Goal: Task Accomplishment & Management: Use online tool/utility

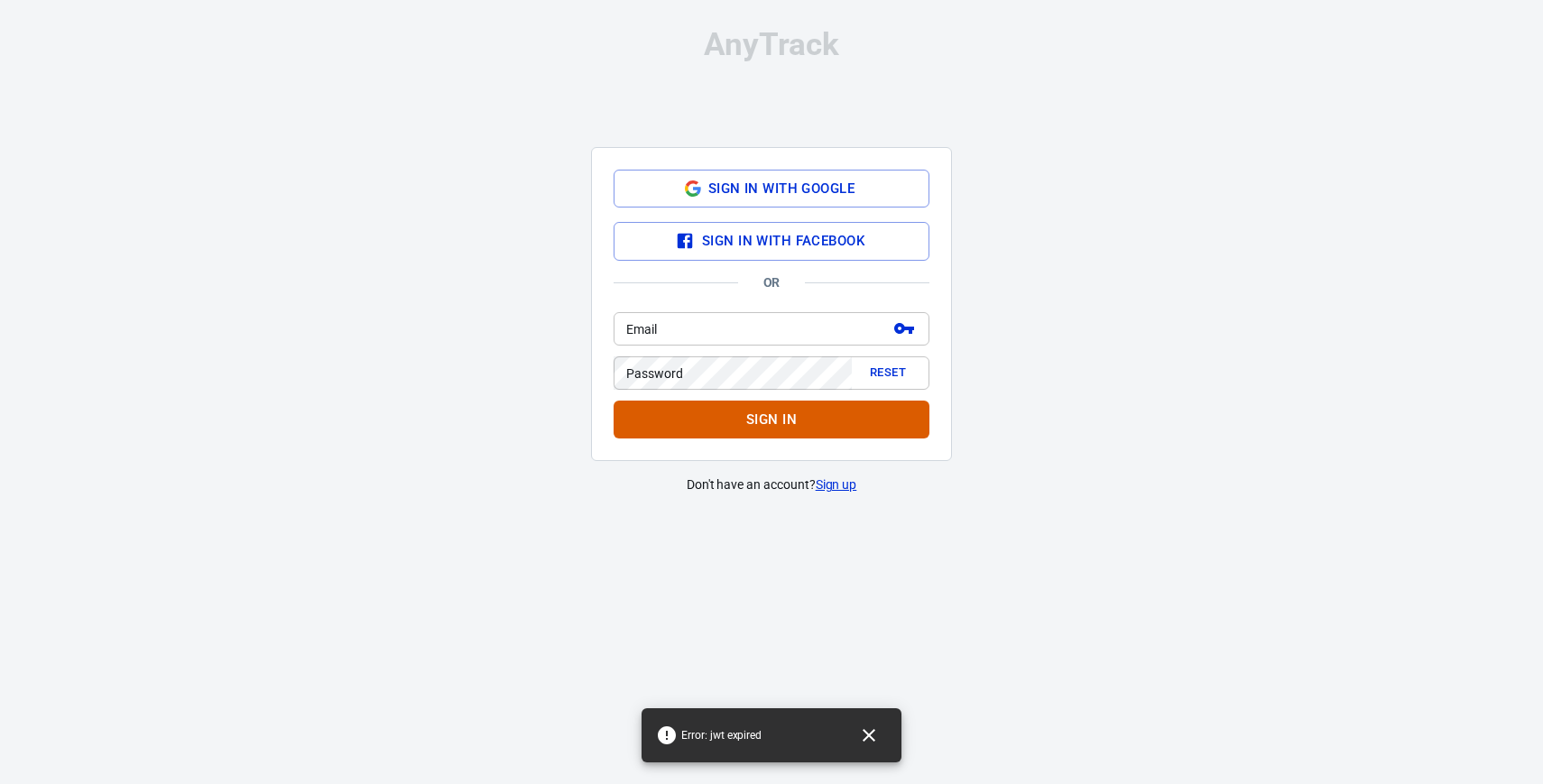
click at [894, 177] on button "Sign in with Google" at bounding box center [772, 188] width 316 height 38
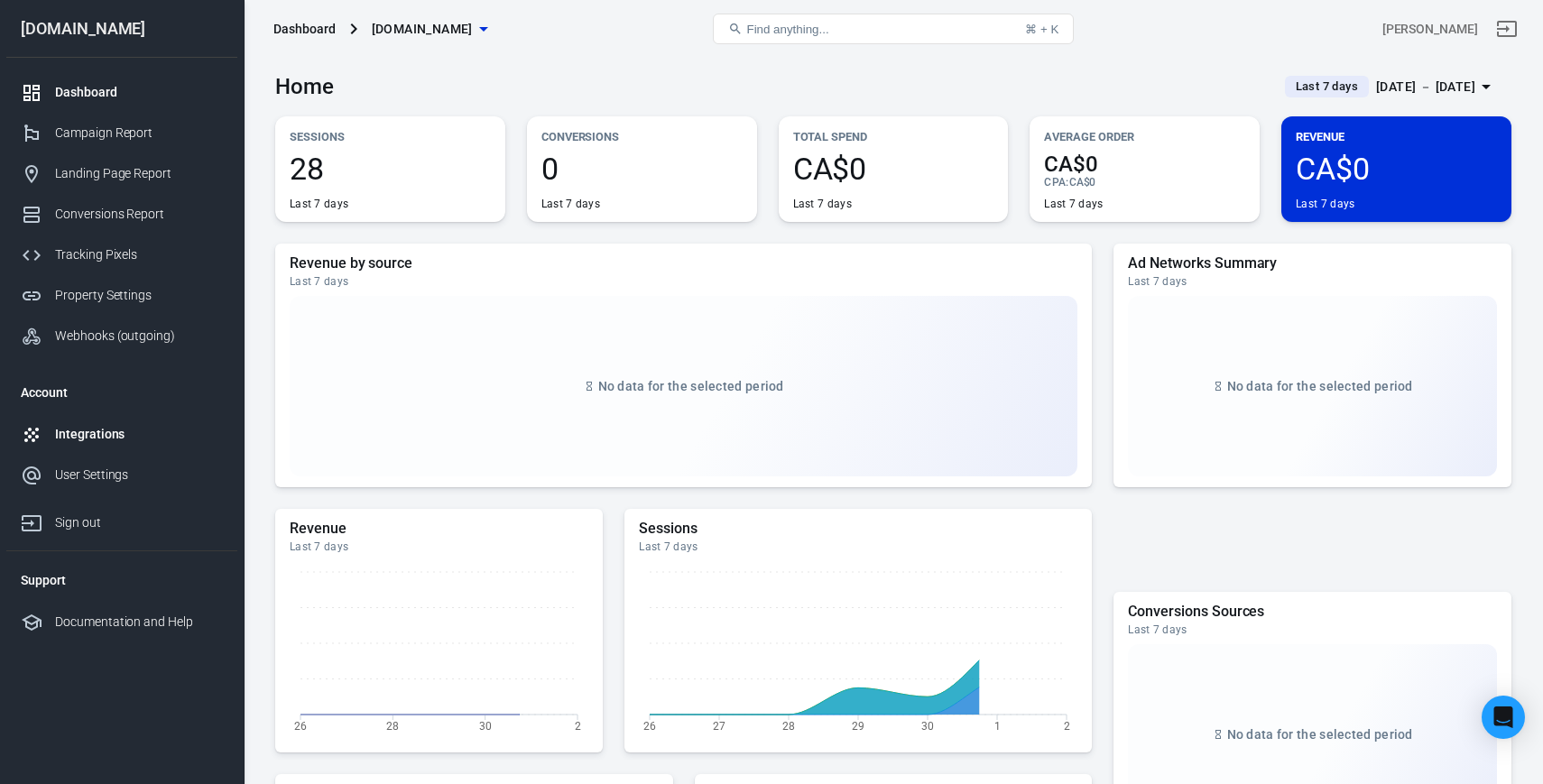
click at [110, 430] on div "Integrations" at bounding box center [138, 434] width 168 height 19
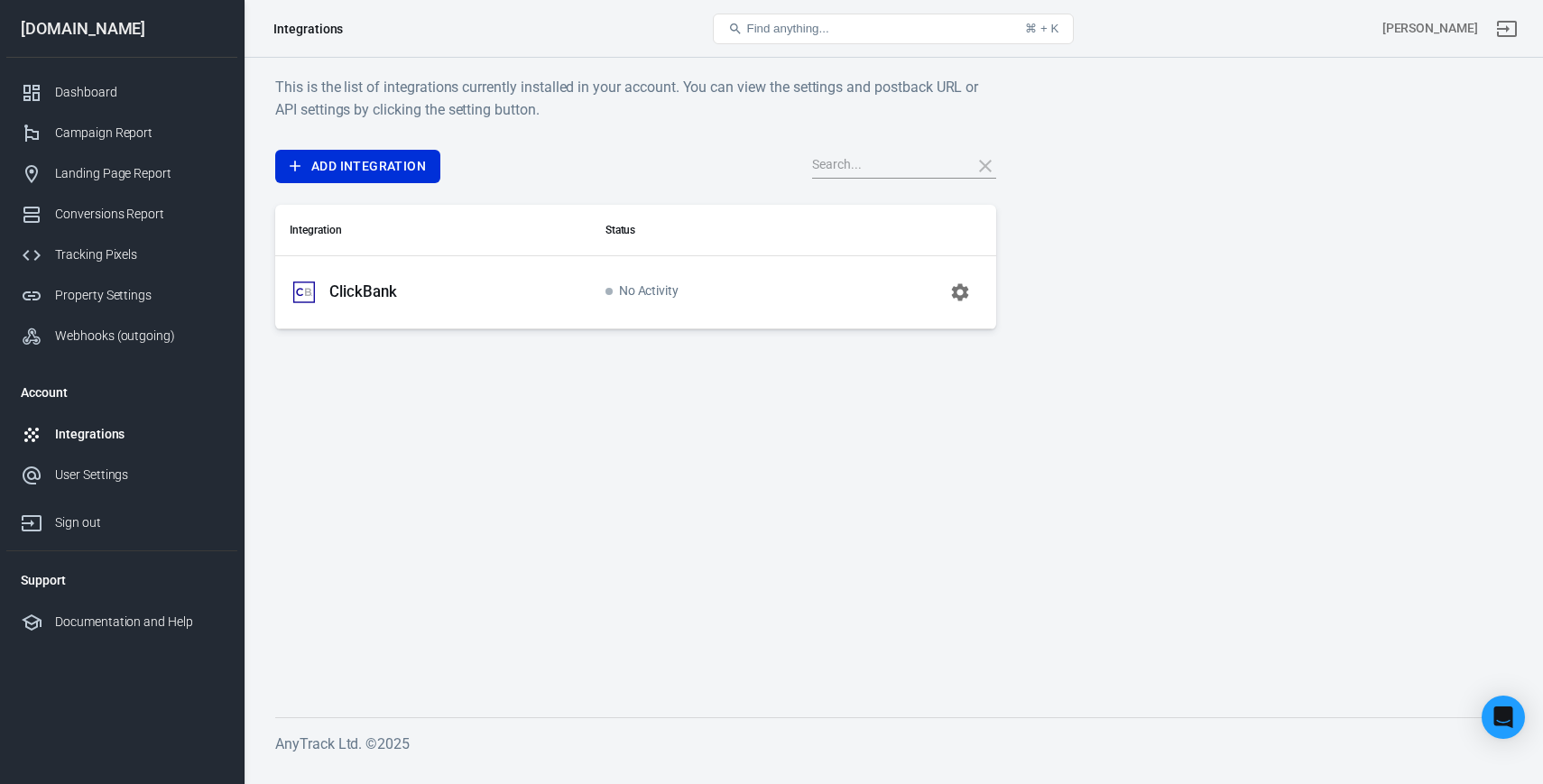
click at [694, 294] on td "No Activity" at bounding box center [710, 291] width 239 height 73
click at [968, 286] on icon "button" at bounding box center [960, 292] width 22 height 22
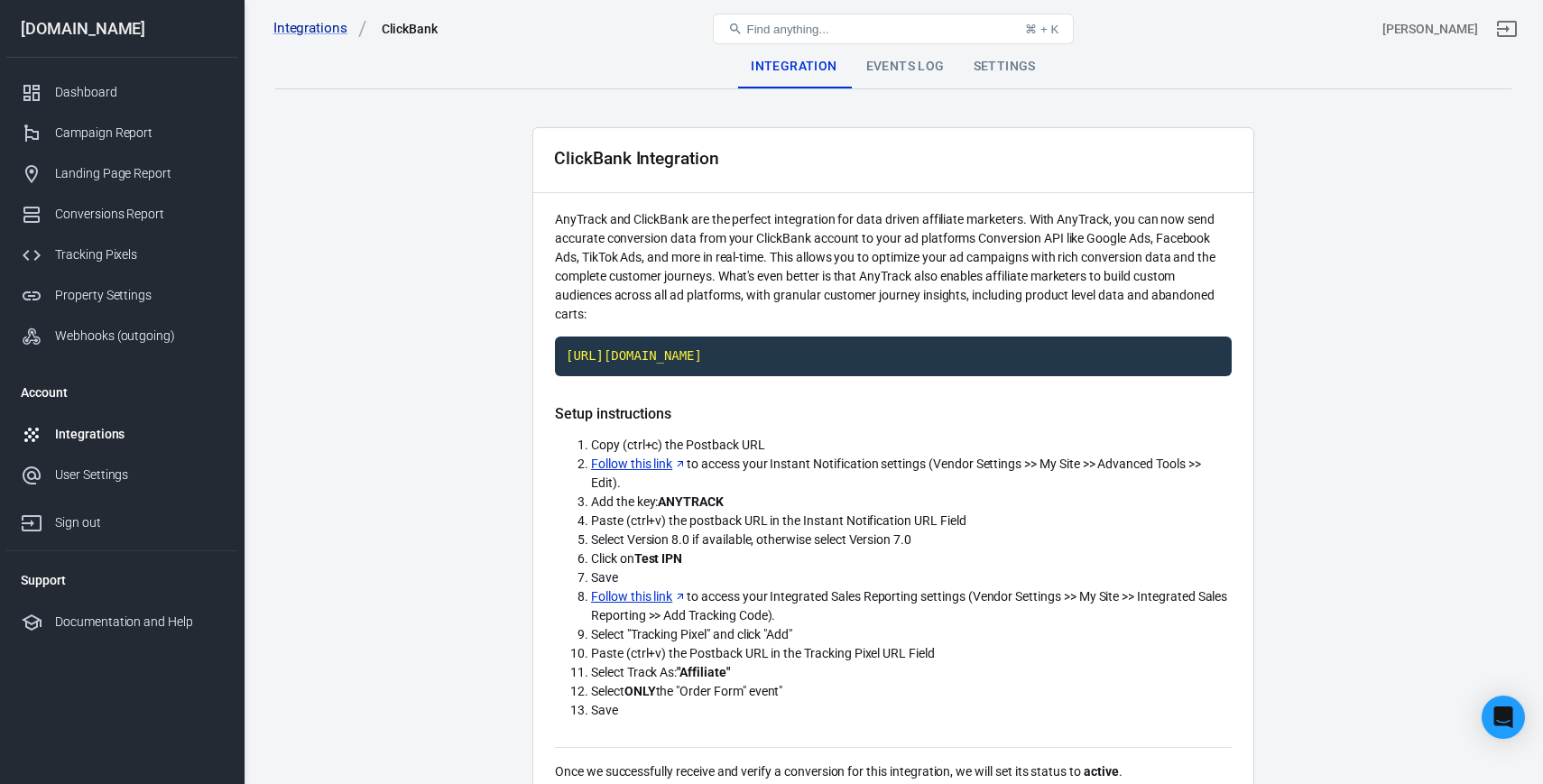
click at [915, 74] on div "Events Log" at bounding box center [905, 67] width 107 height 43
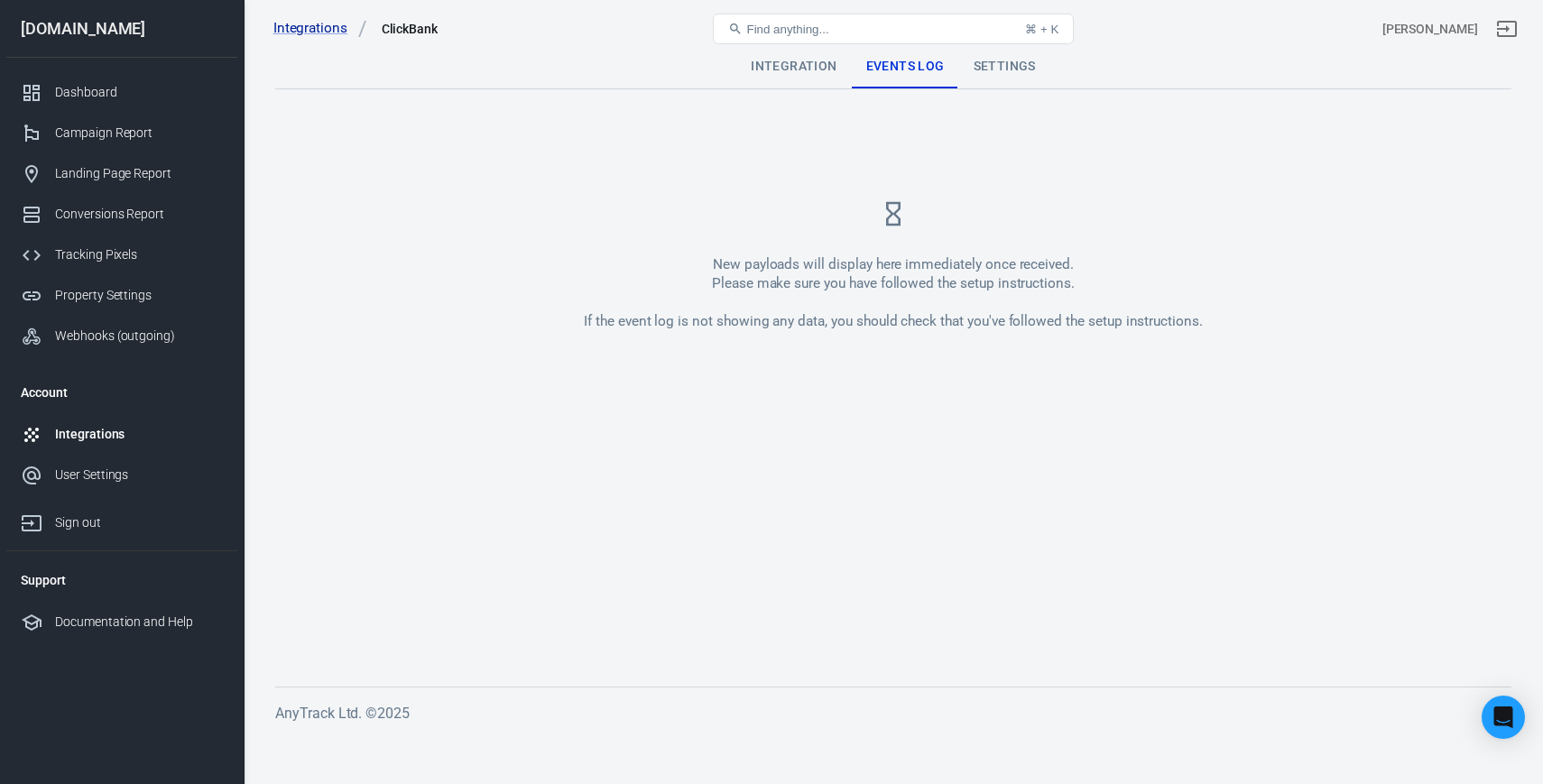
click at [984, 66] on div "Settings" at bounding box center [1004, 67] width 91 height 43
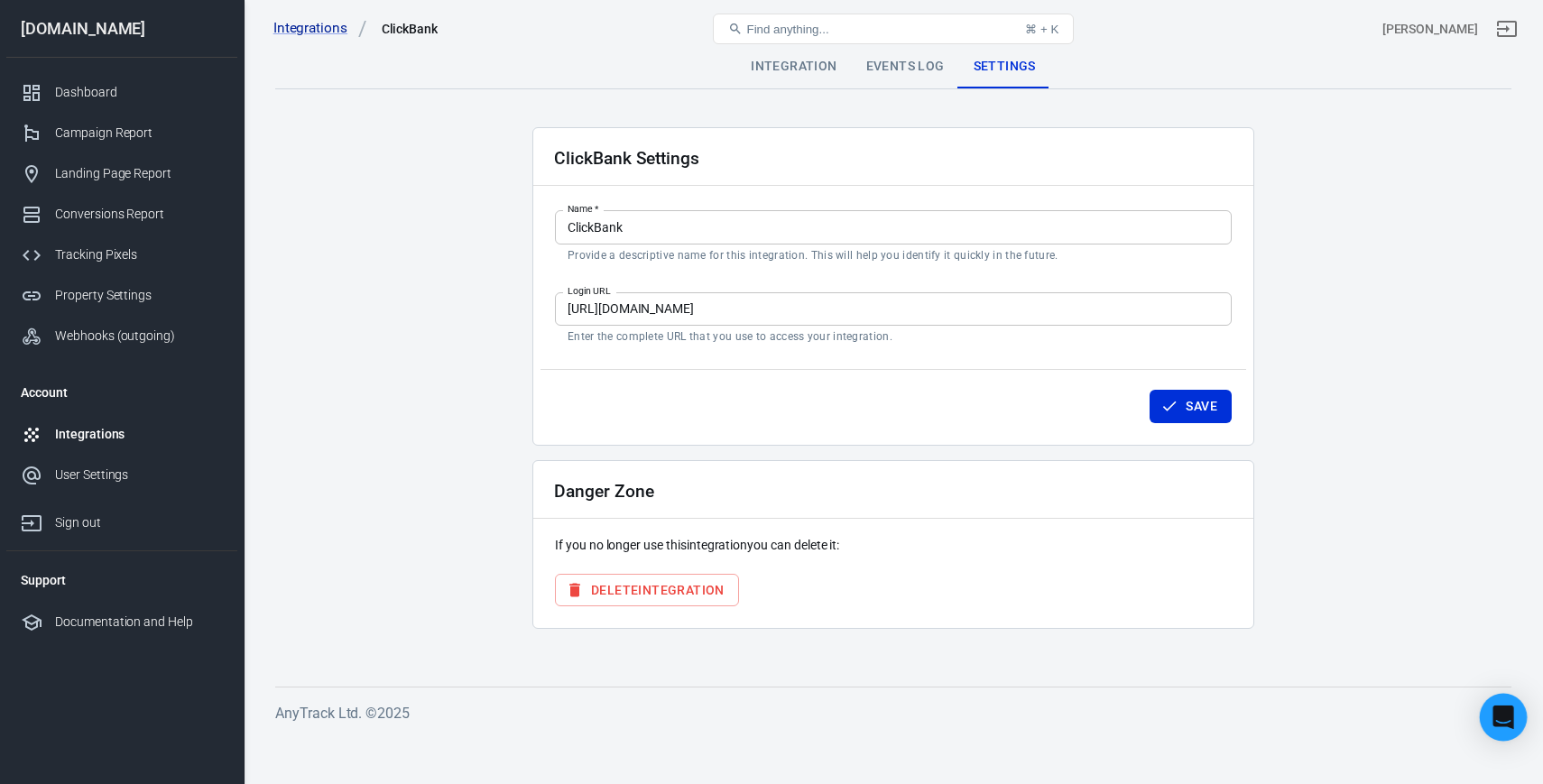
click at [1511, 716] on icon "Open Intercom Messenger" at bounding box center [1502, 717] width 21 height 24
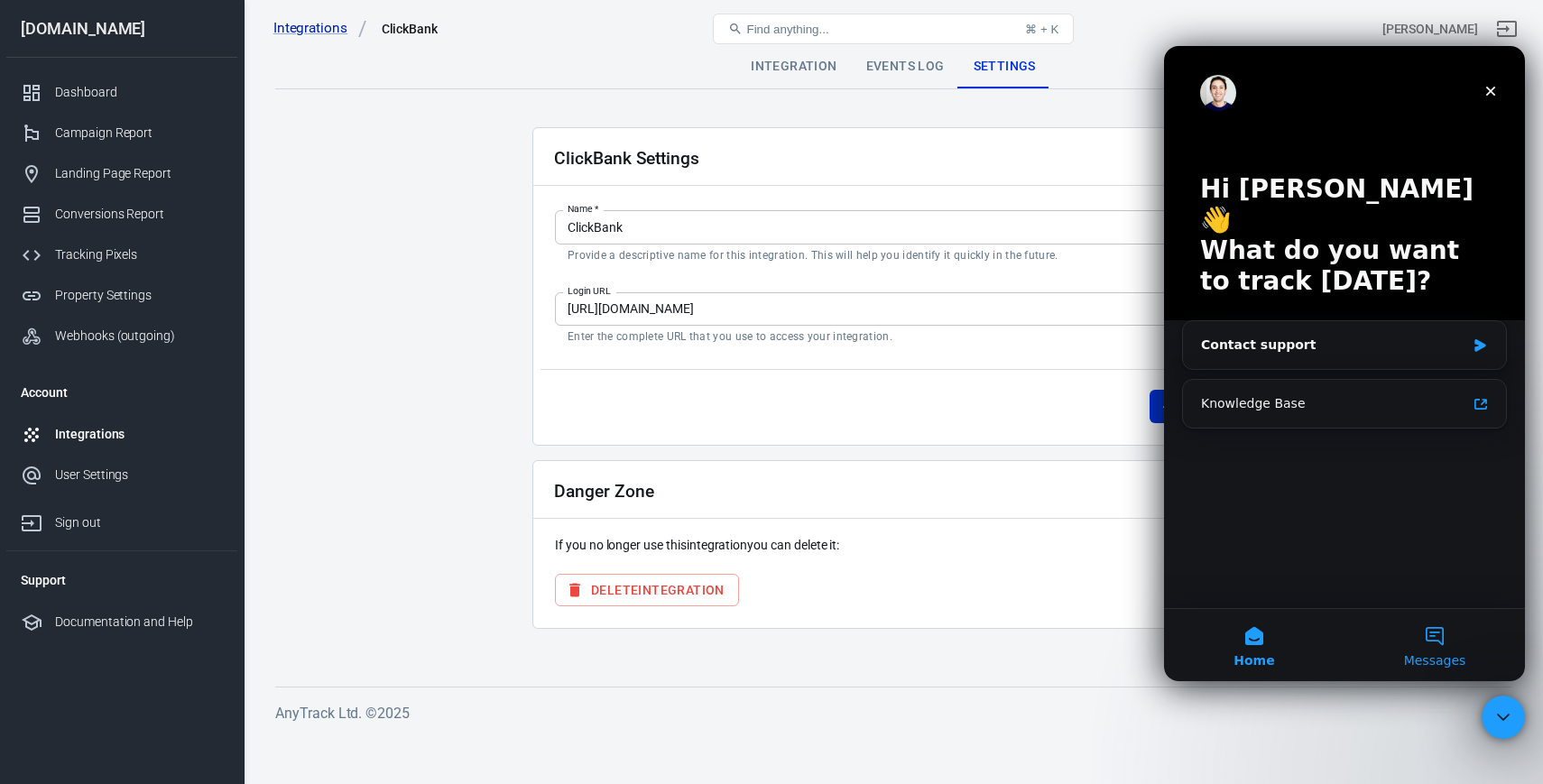
click at [1445, 658] on span "Messages" at bounding box center [1434, 659] width 62 height 13
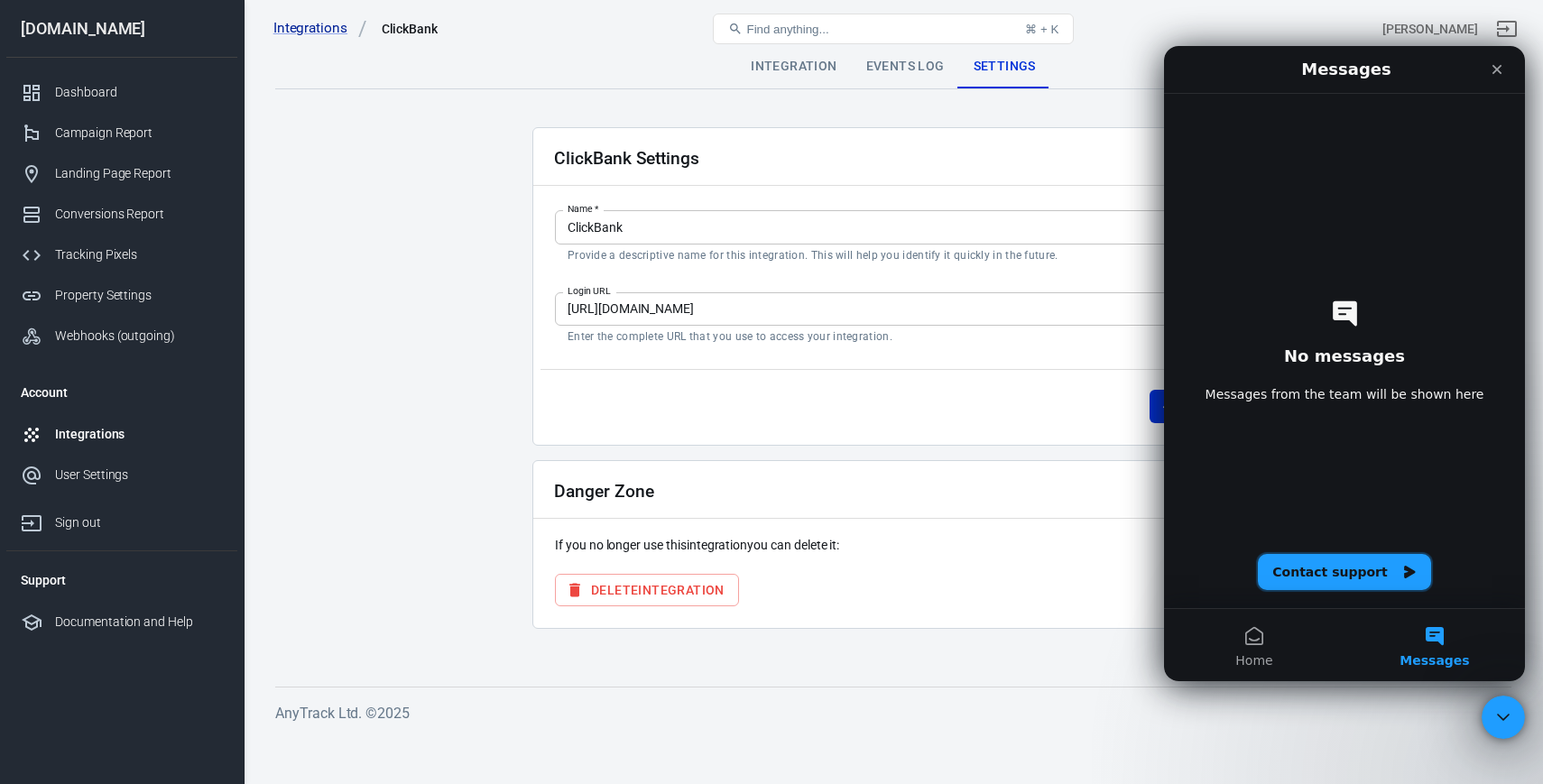
click at [1368, 586] on button "Contact support" at bounding box center [1344, 571] width 173 height 36
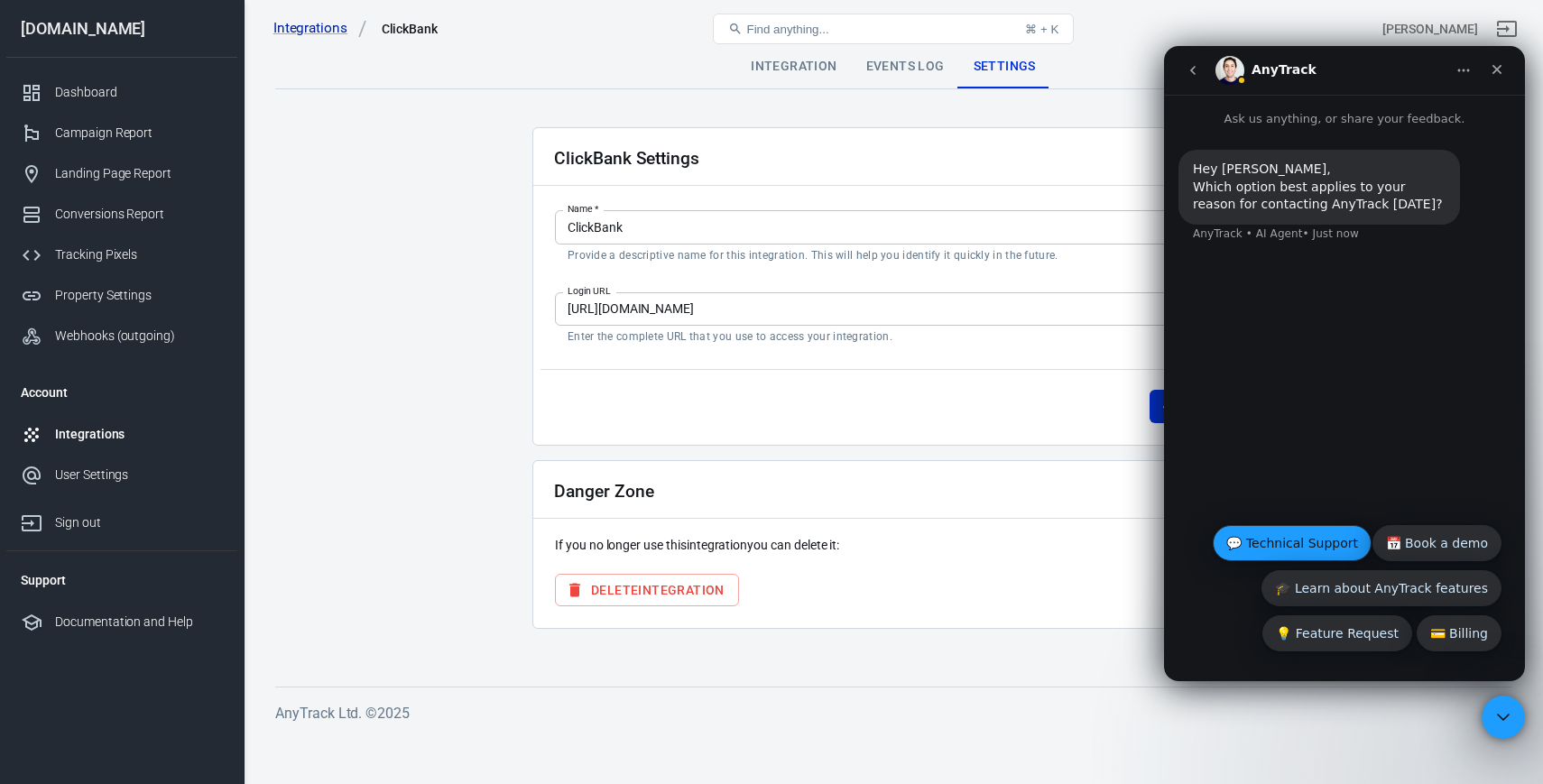
click at [1312, 542] on button "💬 Technical Support" at bounding box center [1292, 543] width 159 height 36
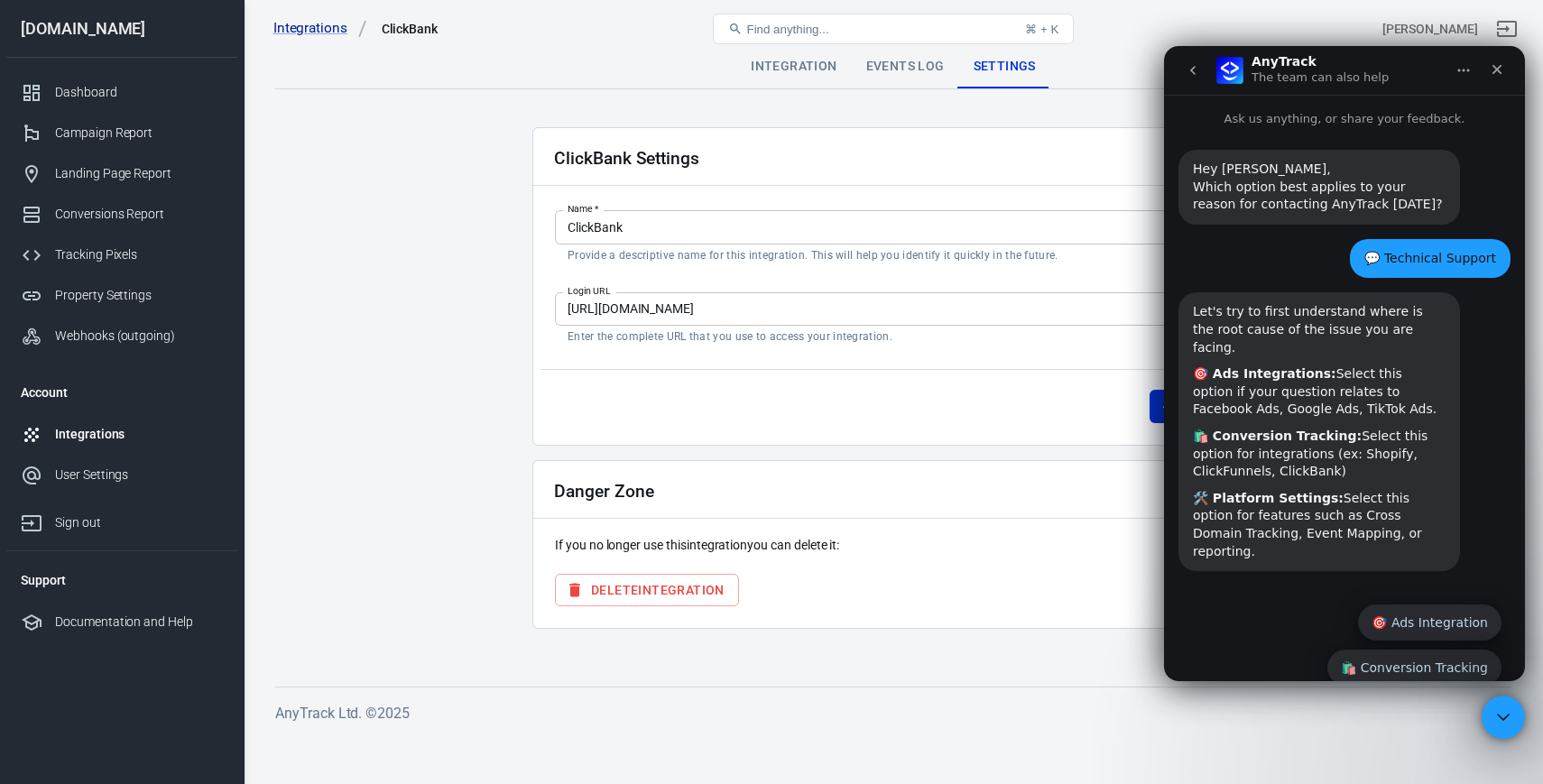
scroll to position [44, 0]
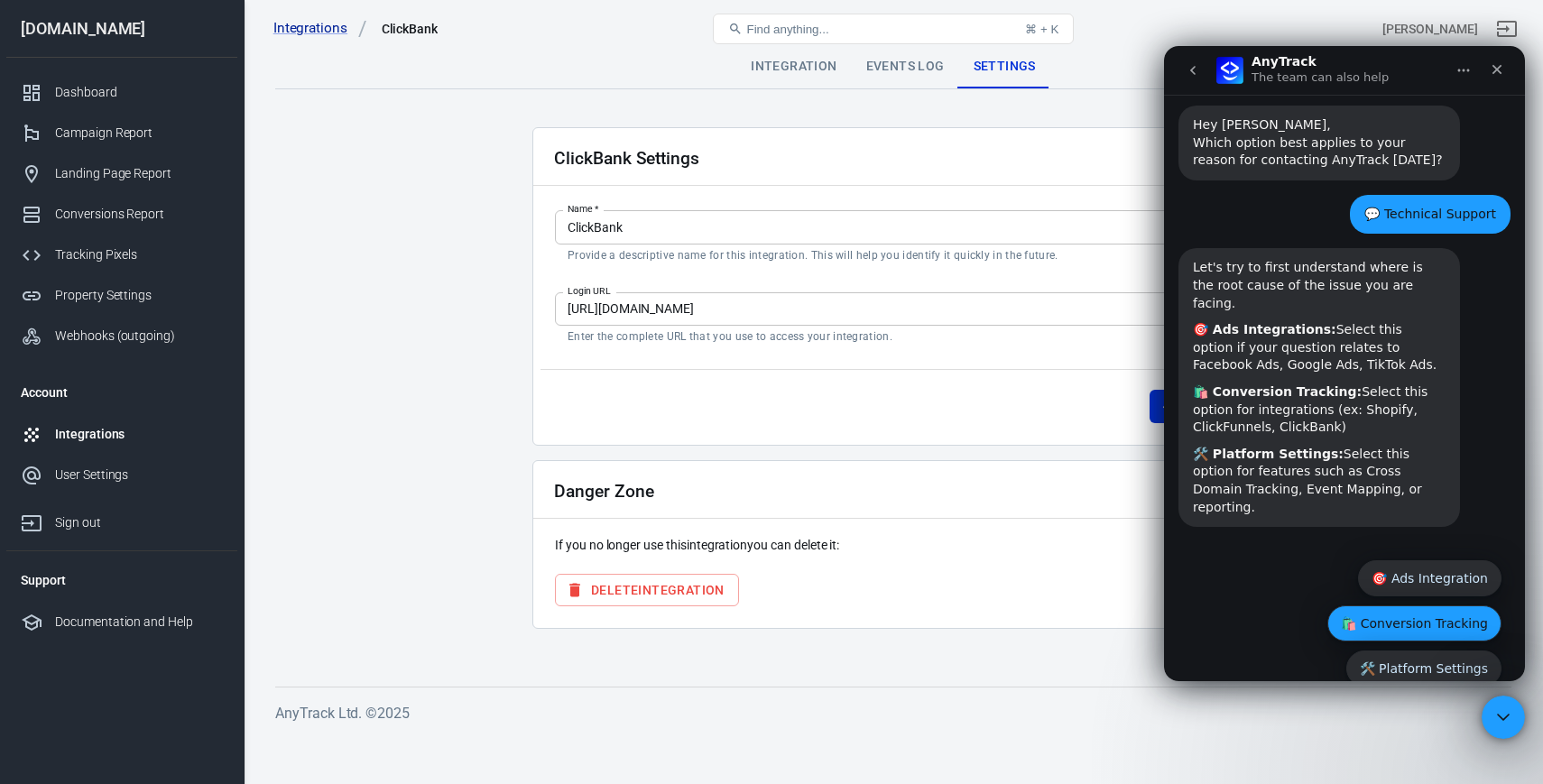
click at [1379, 605] on button "🛍️ Conversion Tracking" at bounding box center [1413, 623] width 174 height 36
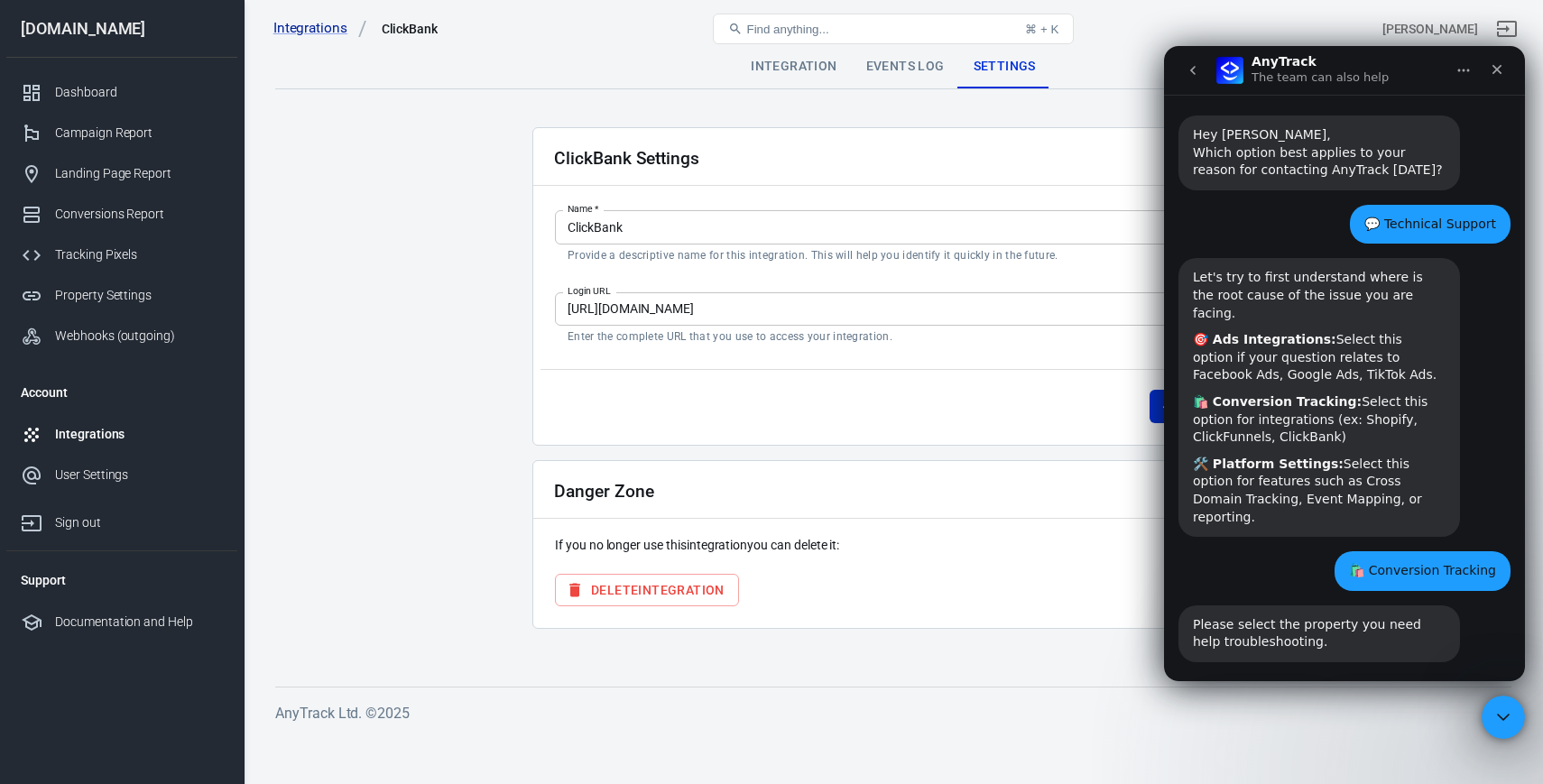
scroll to position [80, 0]
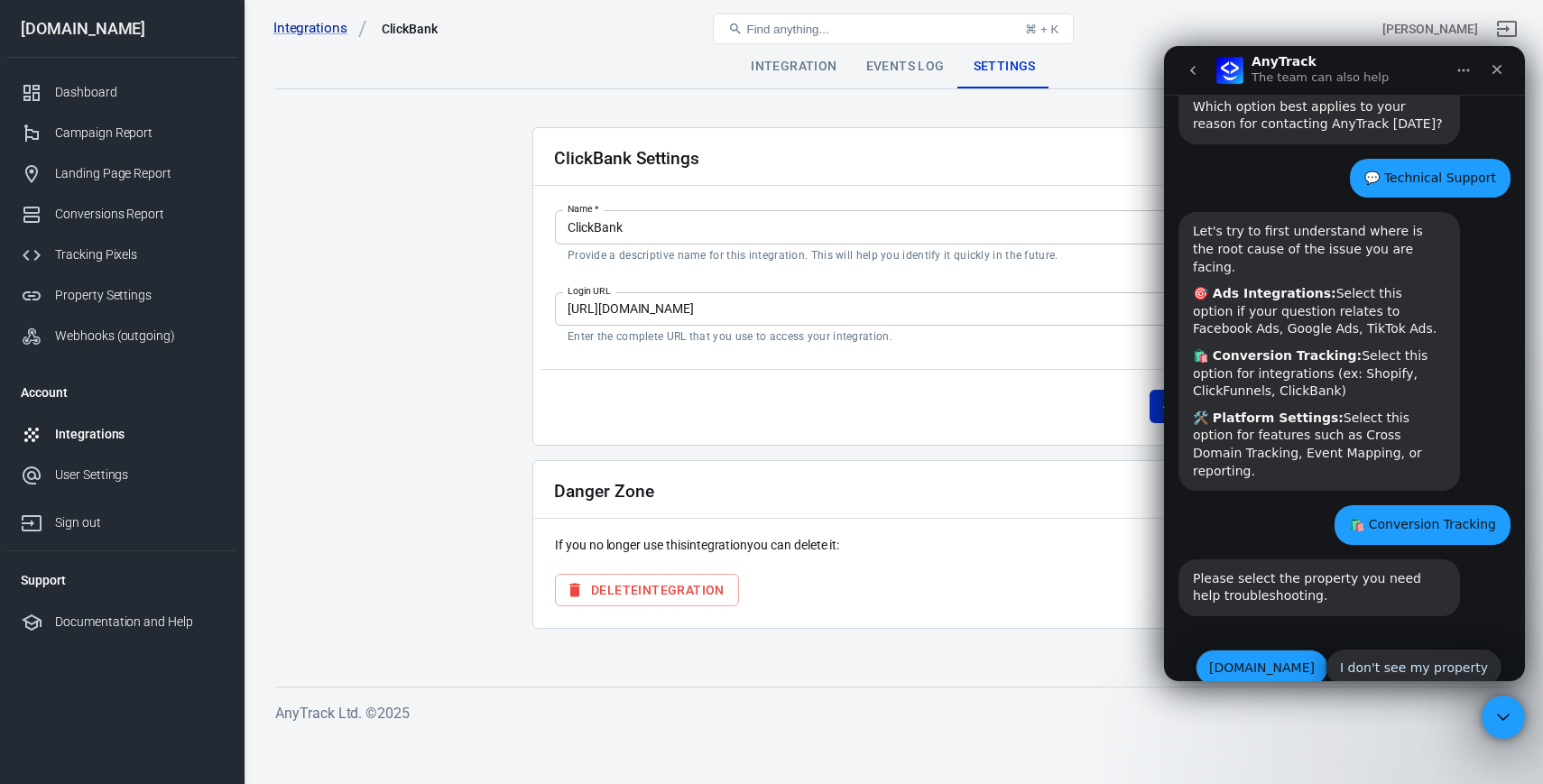
click at [1298, 650] on button "[DOMAIN_NAME]" at bounding box center [1261, 667] width 133 height 36
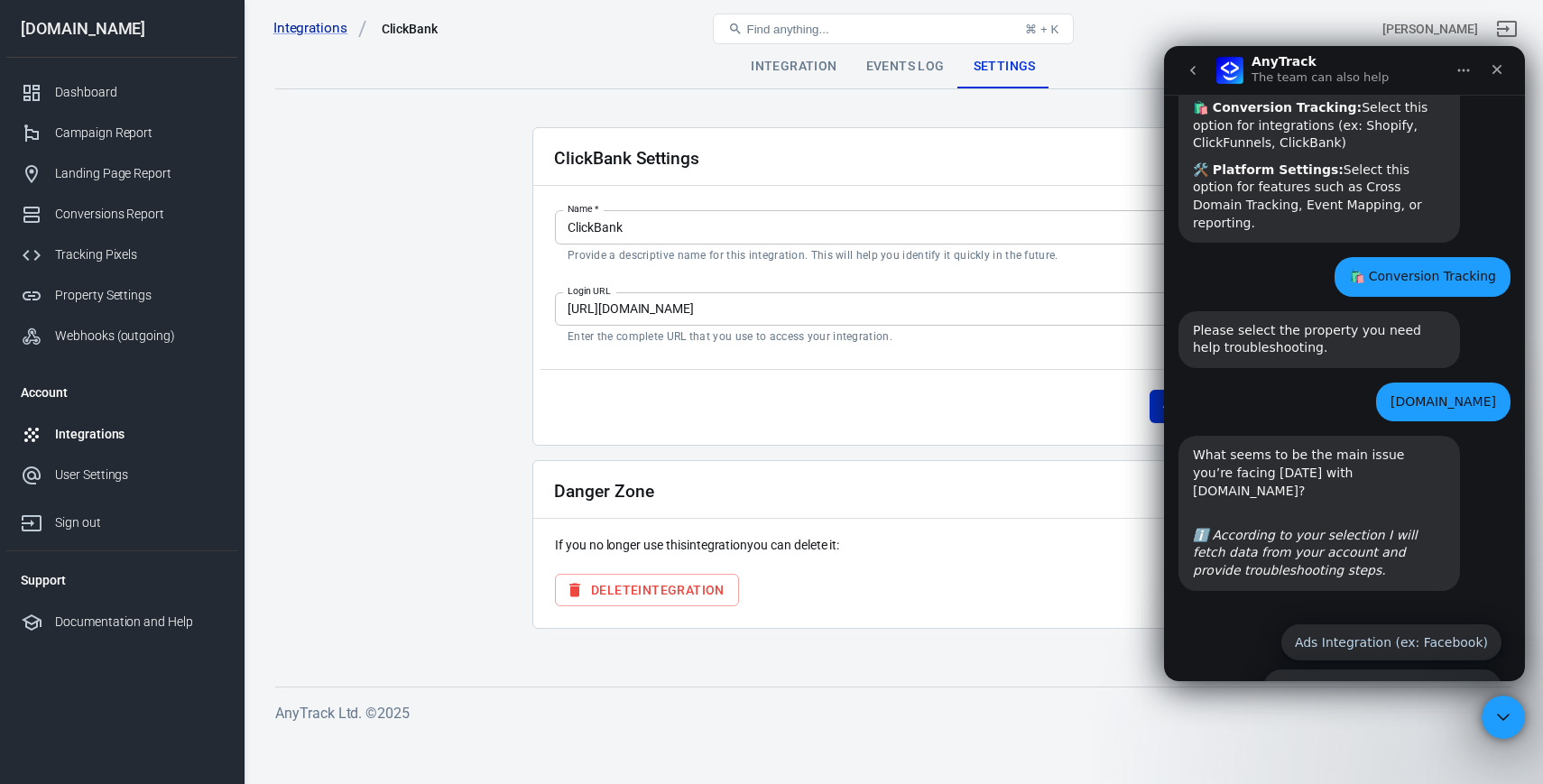
scroll to position [330, 0]
click at [1336, 668] on button "Conversion Tracking (ex: Shopify)" at bounding box center [1383, 686] width 239 height 36
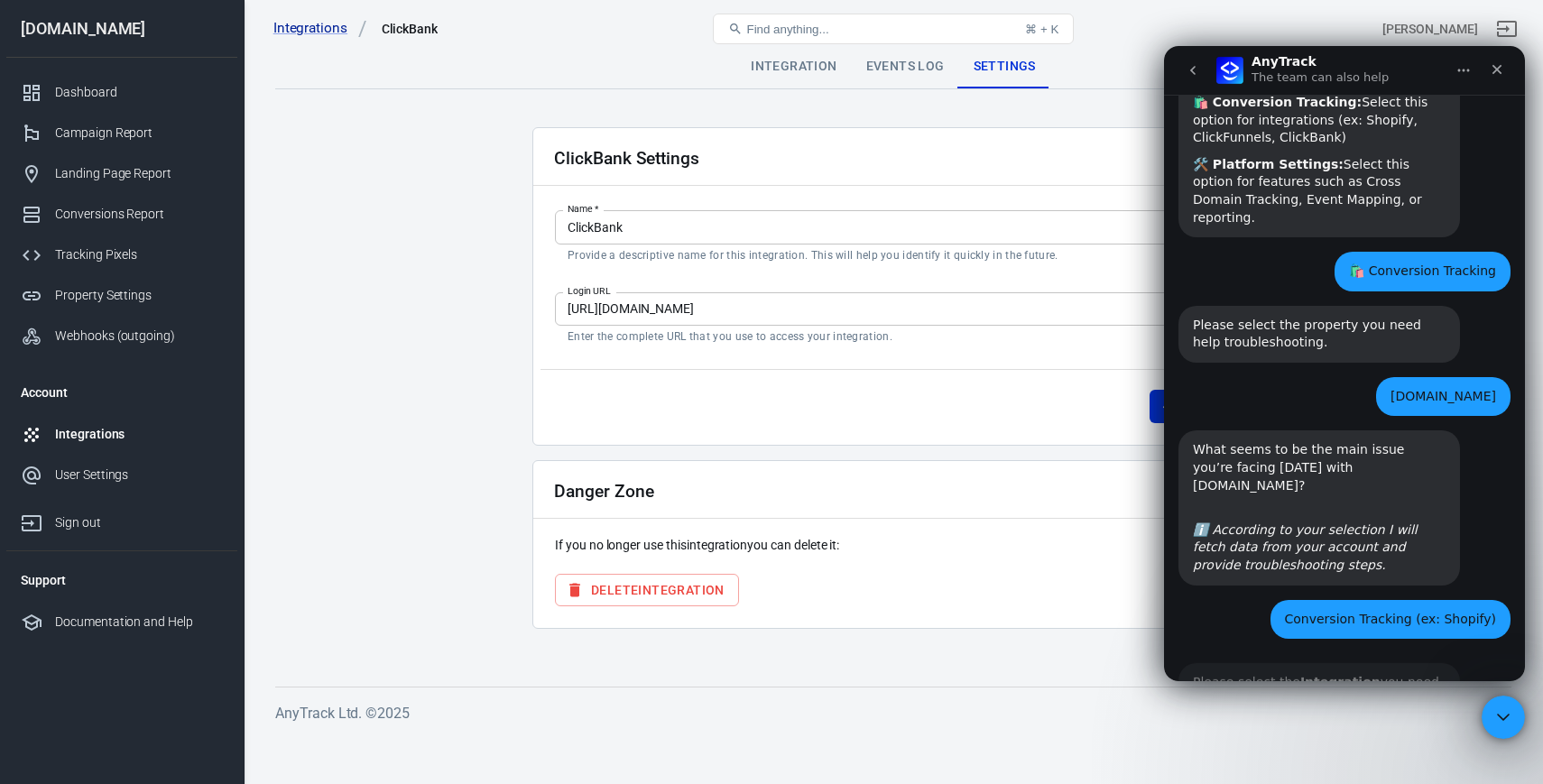
scroll to position [364, 0]
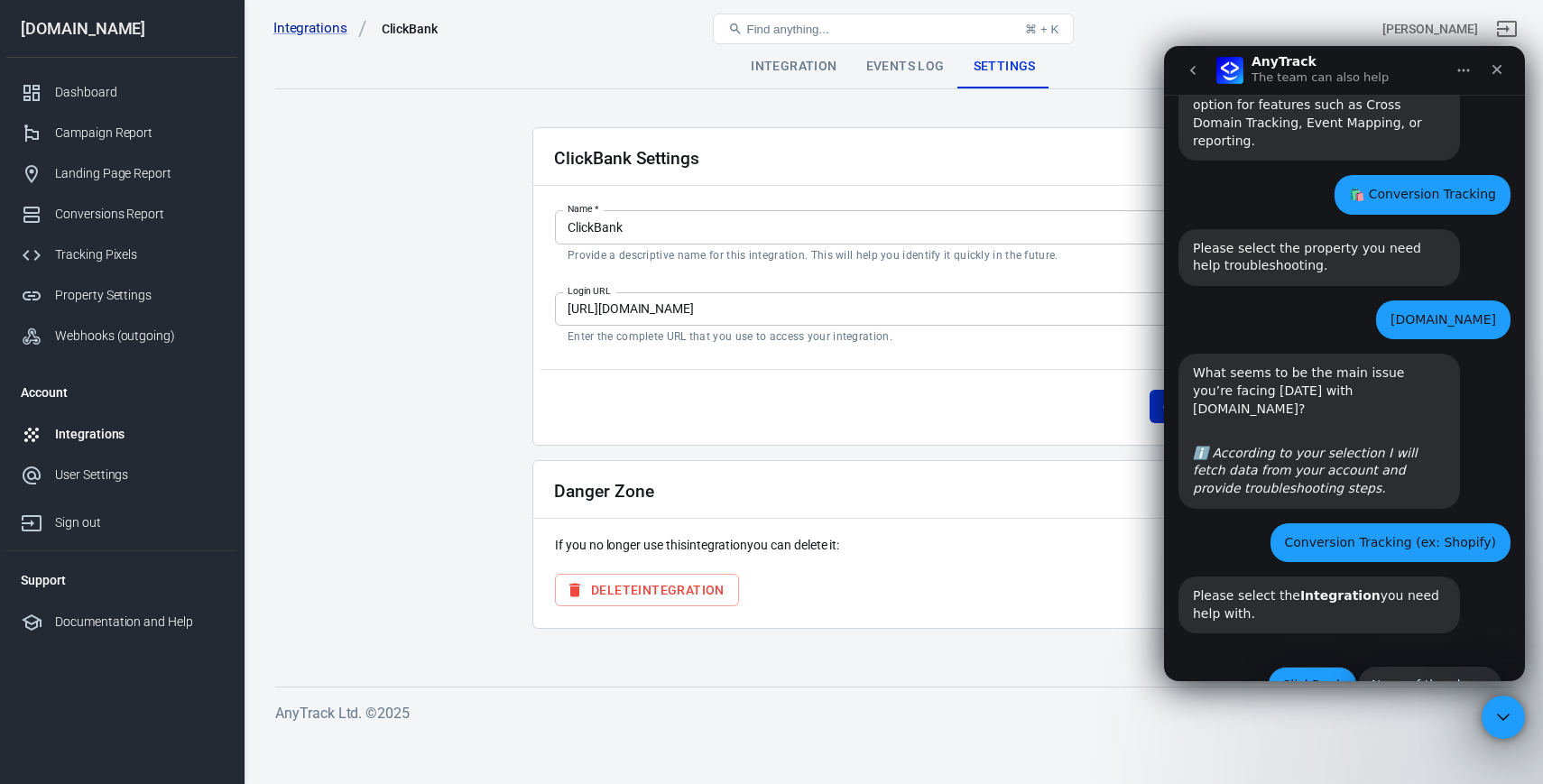
click at [1321, 666] on button "ClickBank" at bounding box center [1312, 684] width 89 height 36
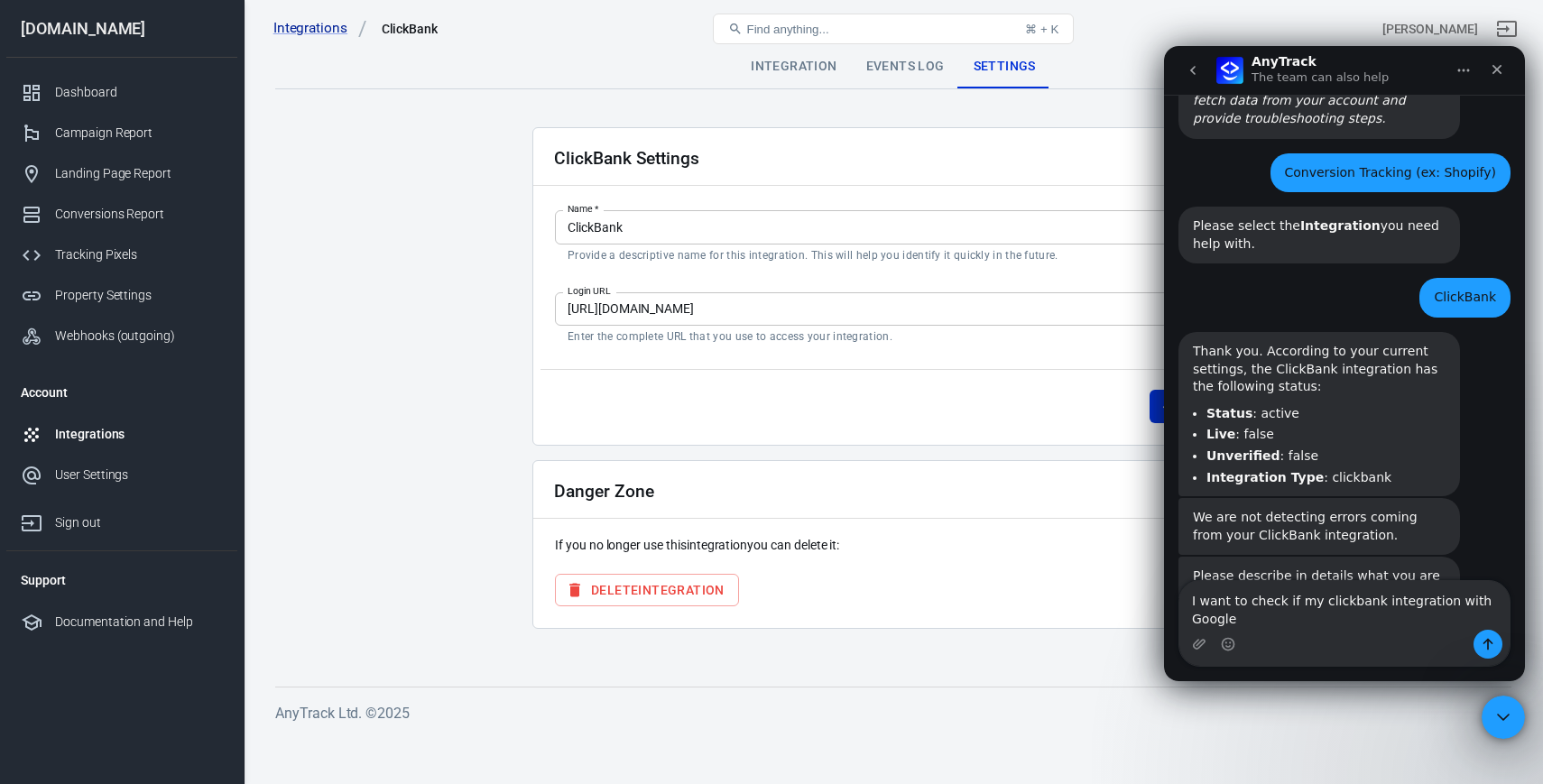
scroll to position [799, 0]
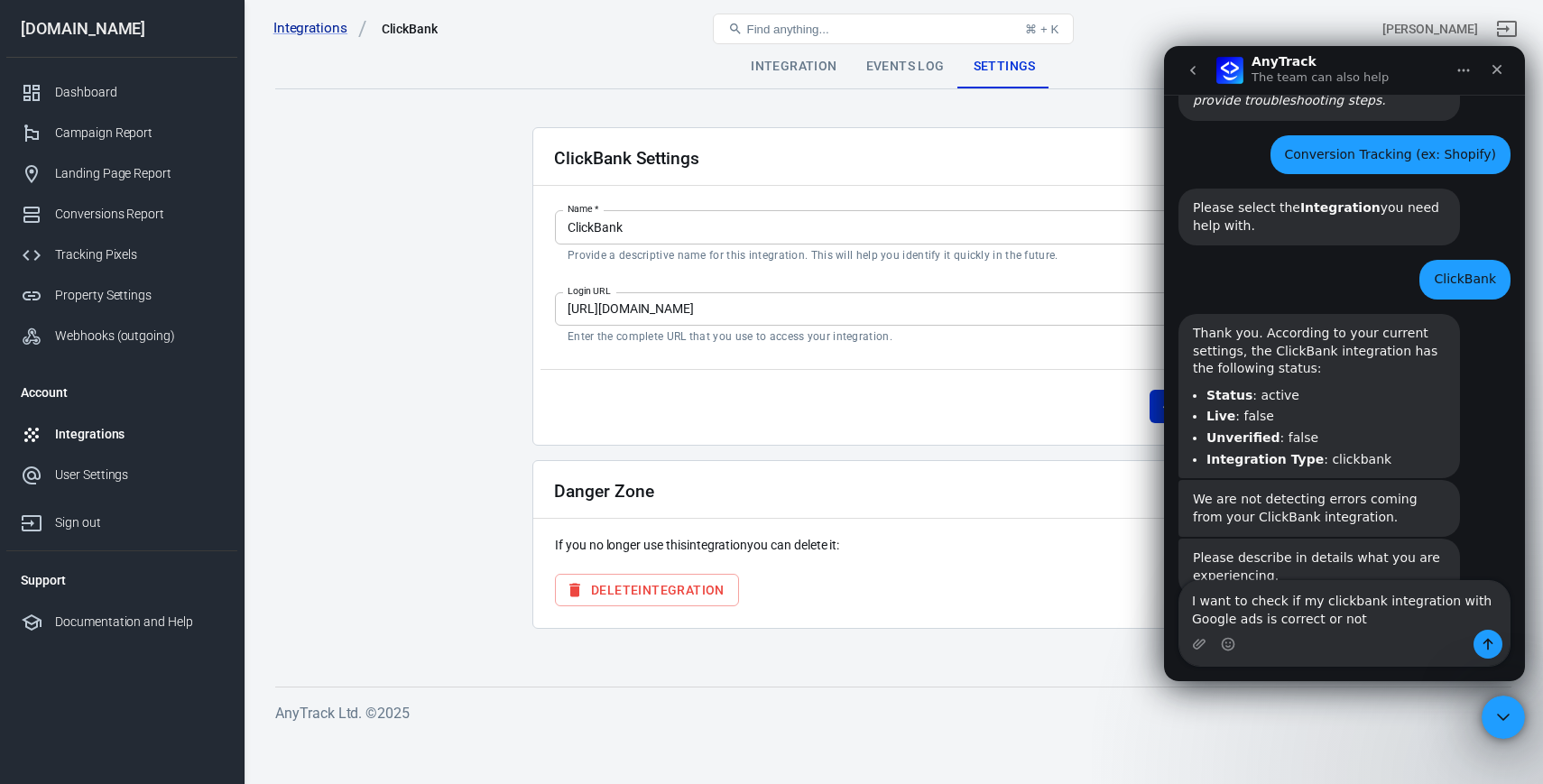
type textarea "I want to check if my clickbank integration with Google ads is correct or not?"
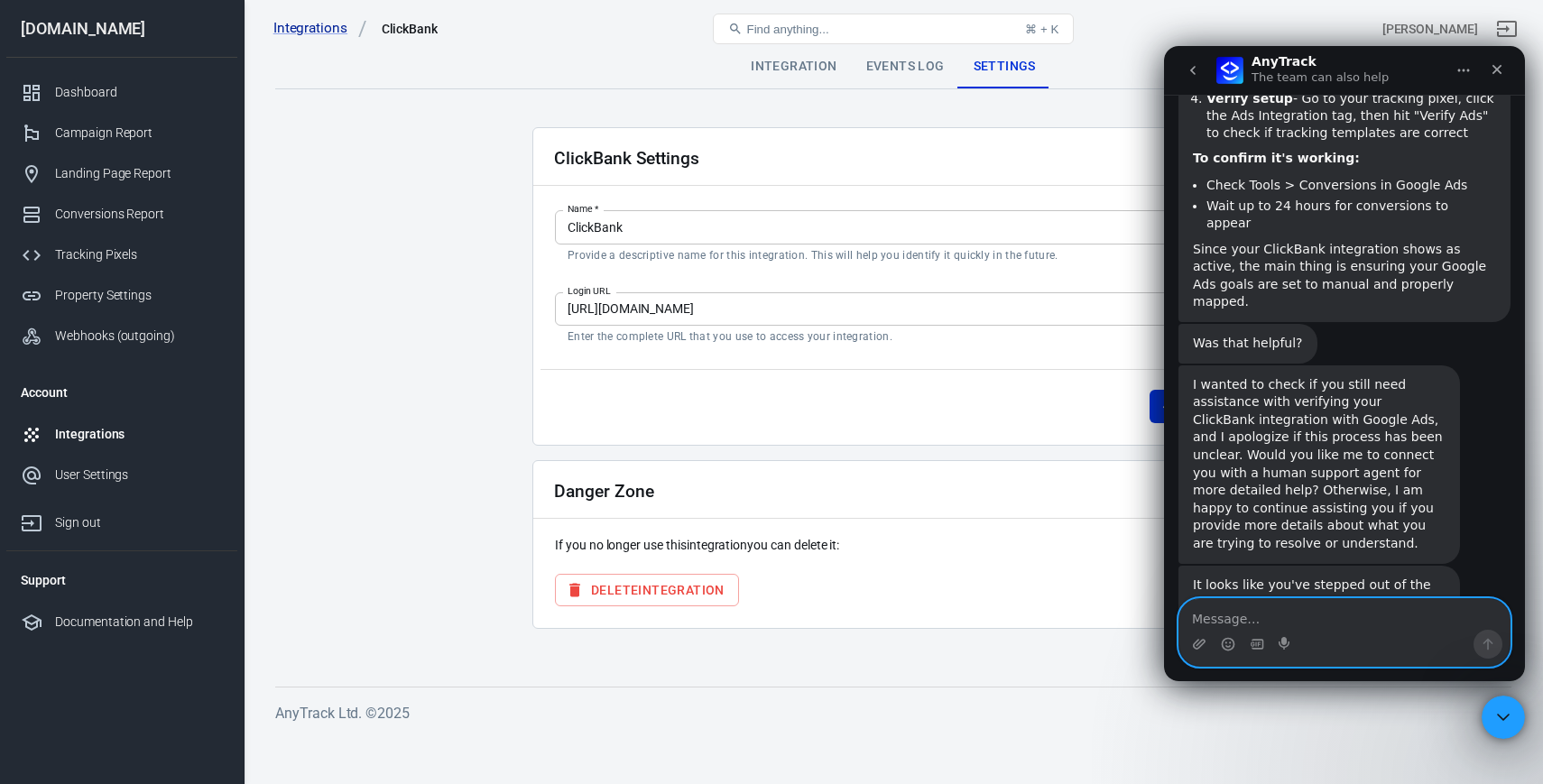
scroll to position [1620, 0]
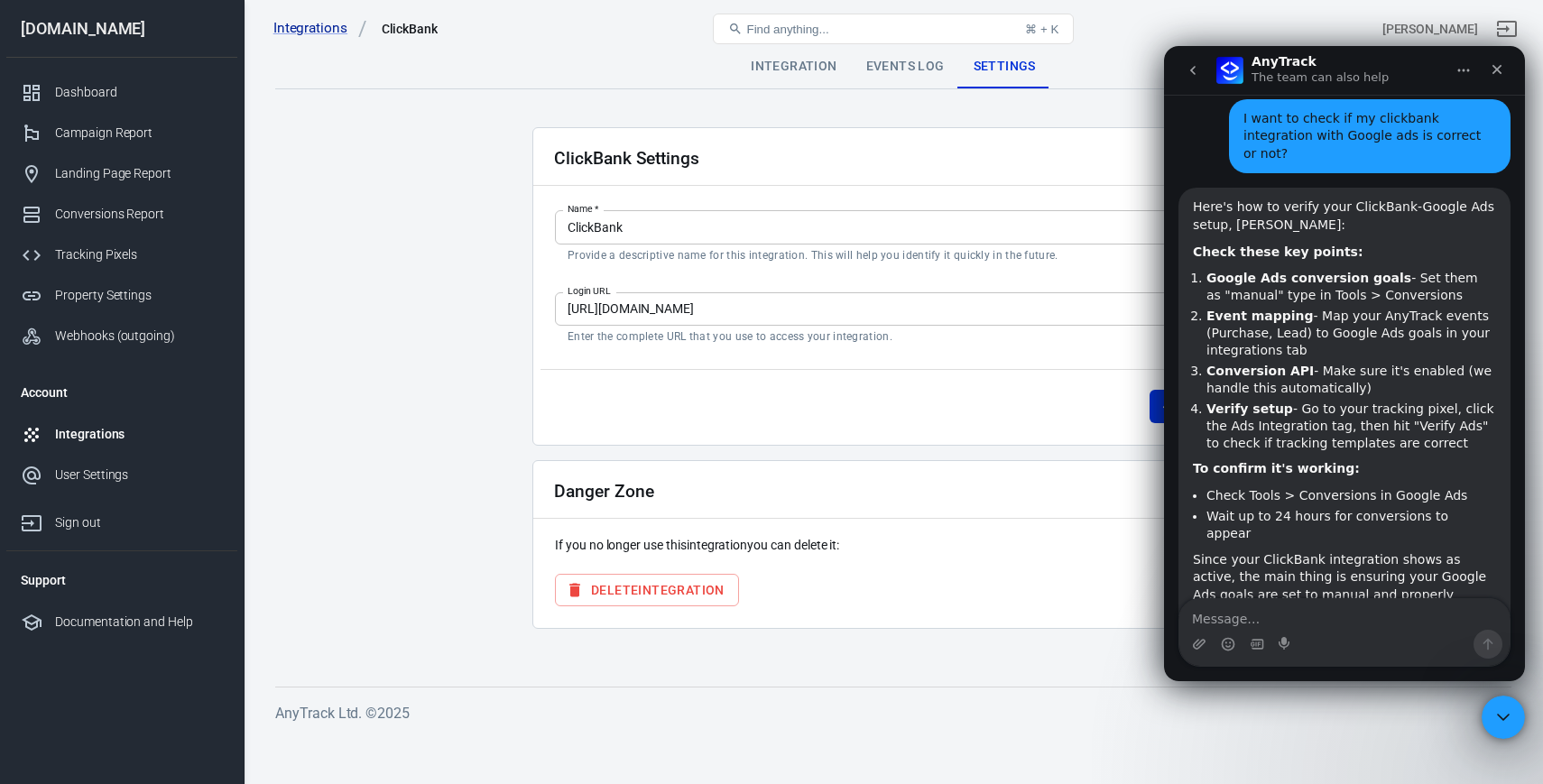
scroll to position [1317, 0]
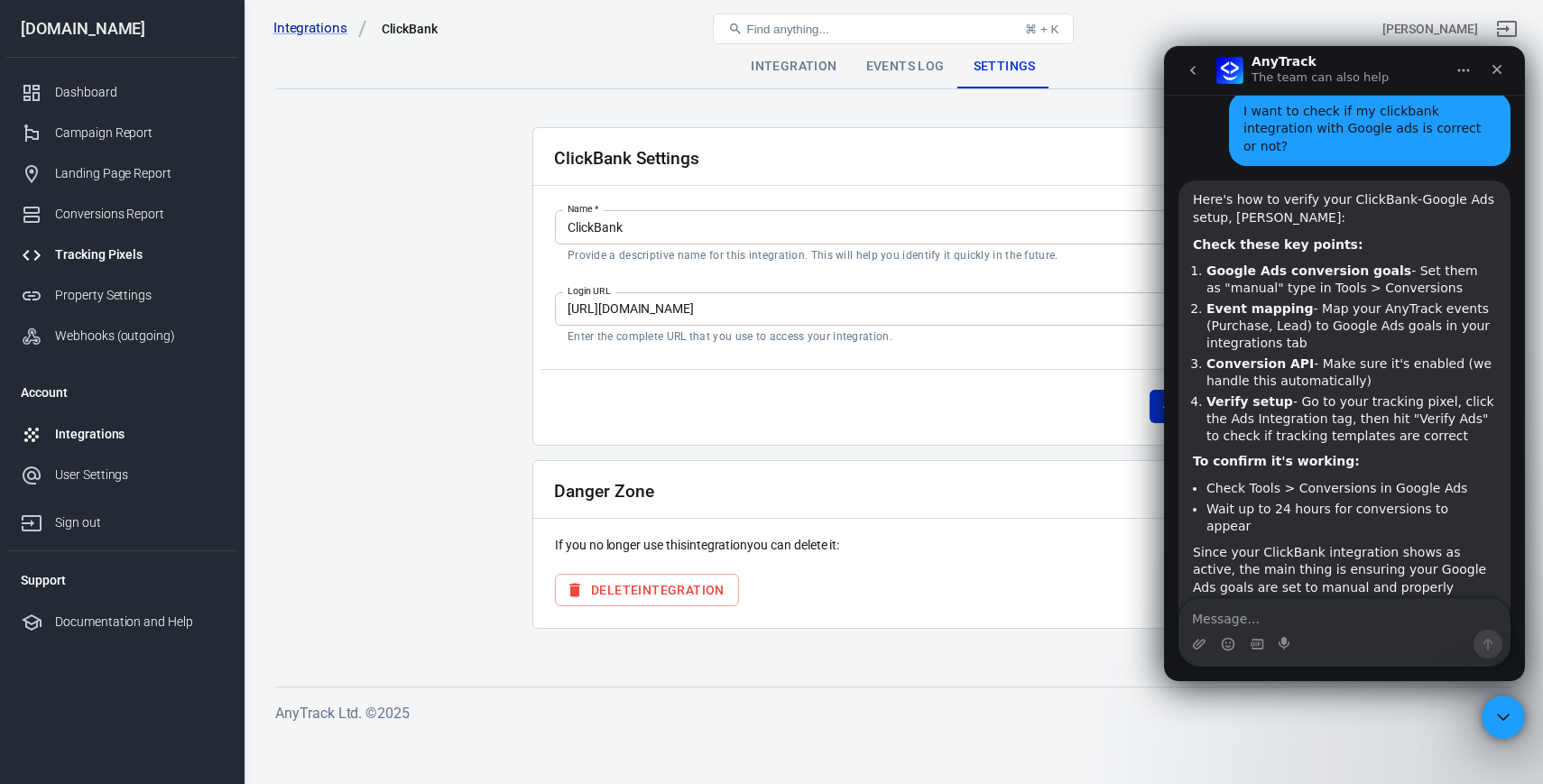
click at [171, 245] on div "Tracking Pixels" at bounding box center [138, 254] width 168 height 19
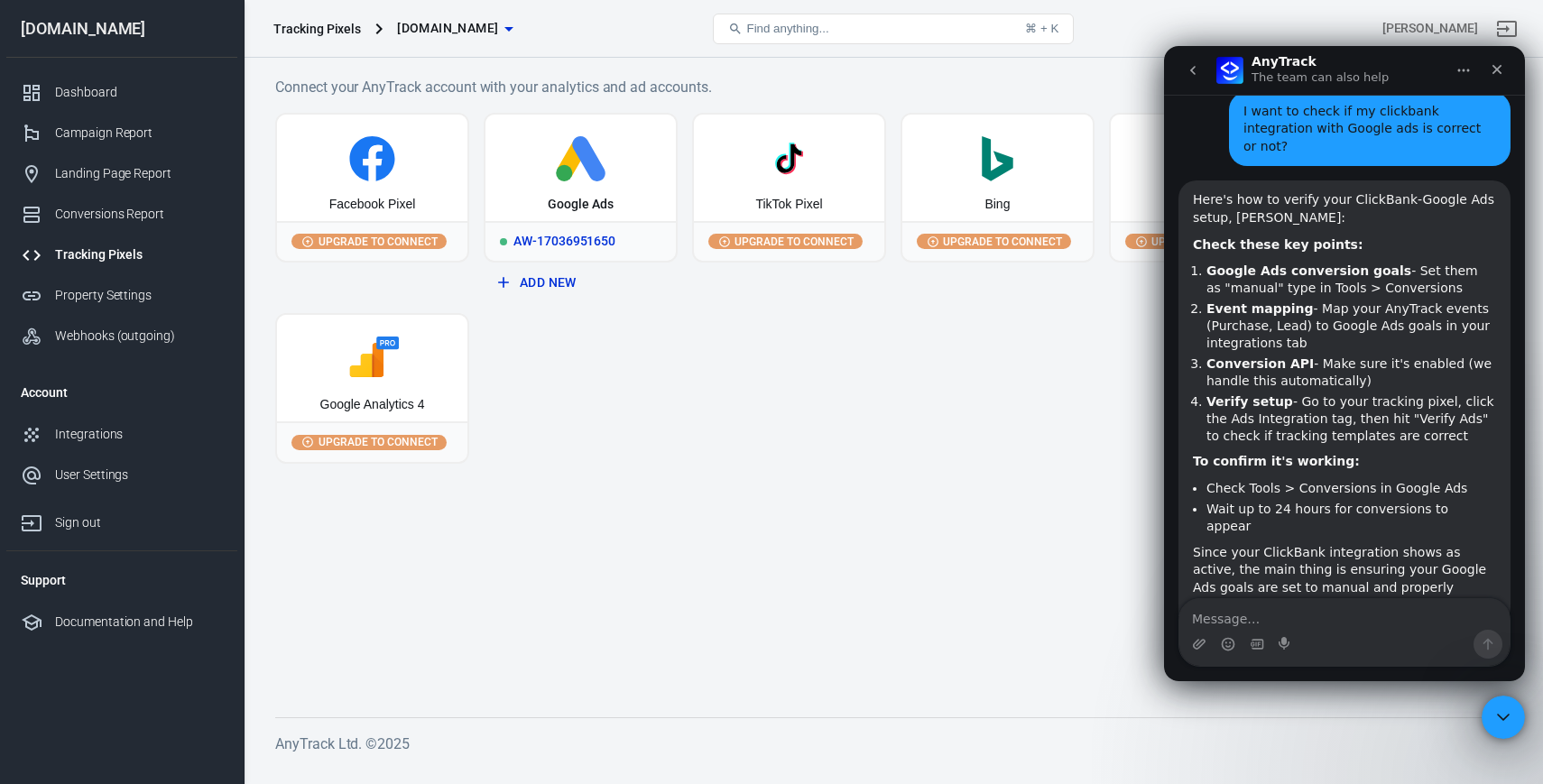
click at [624, 183] on div "Google Ads" at bounding box center [581, 168] width 190 height 106
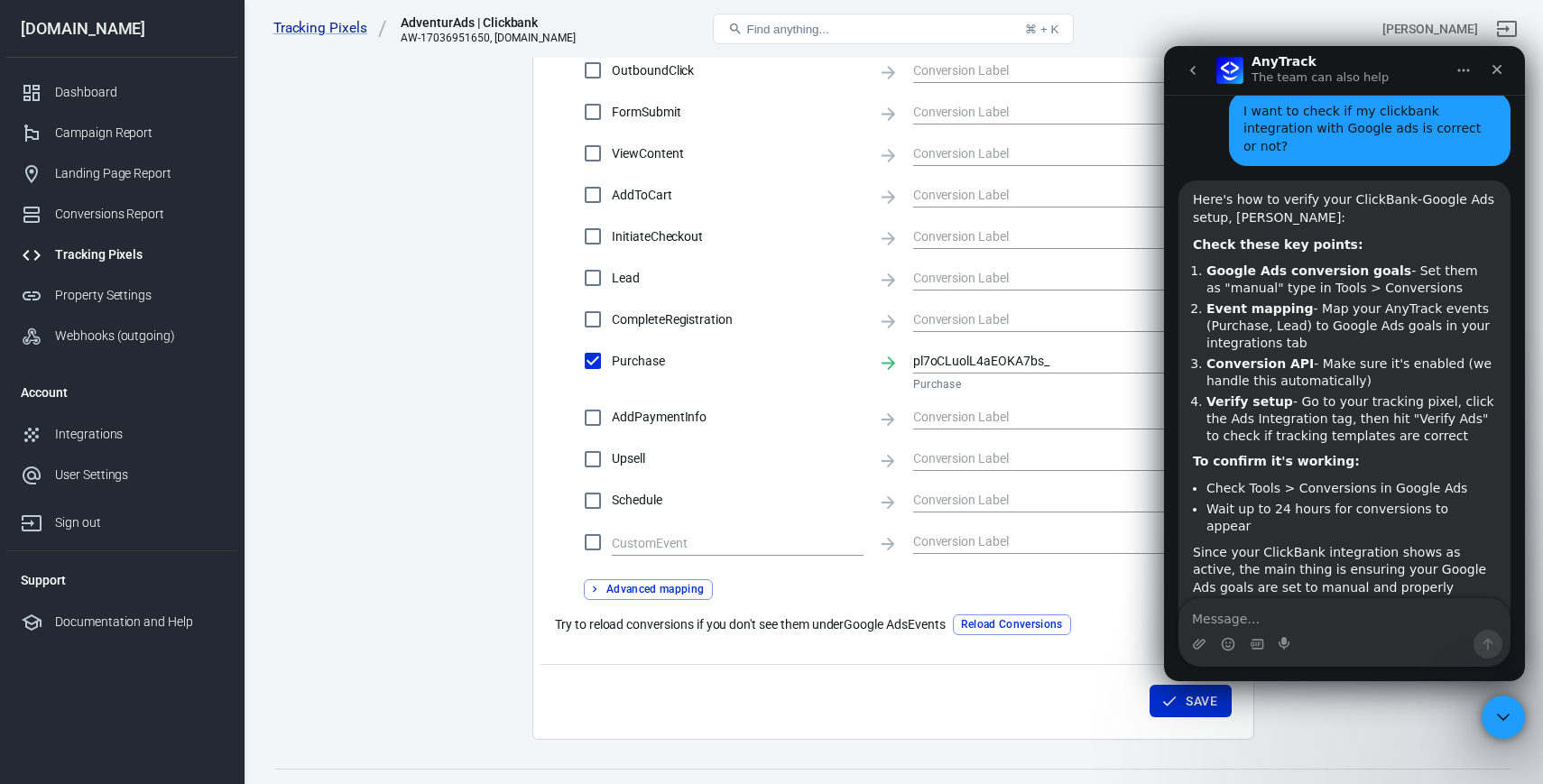
scroll to position [684, 0]
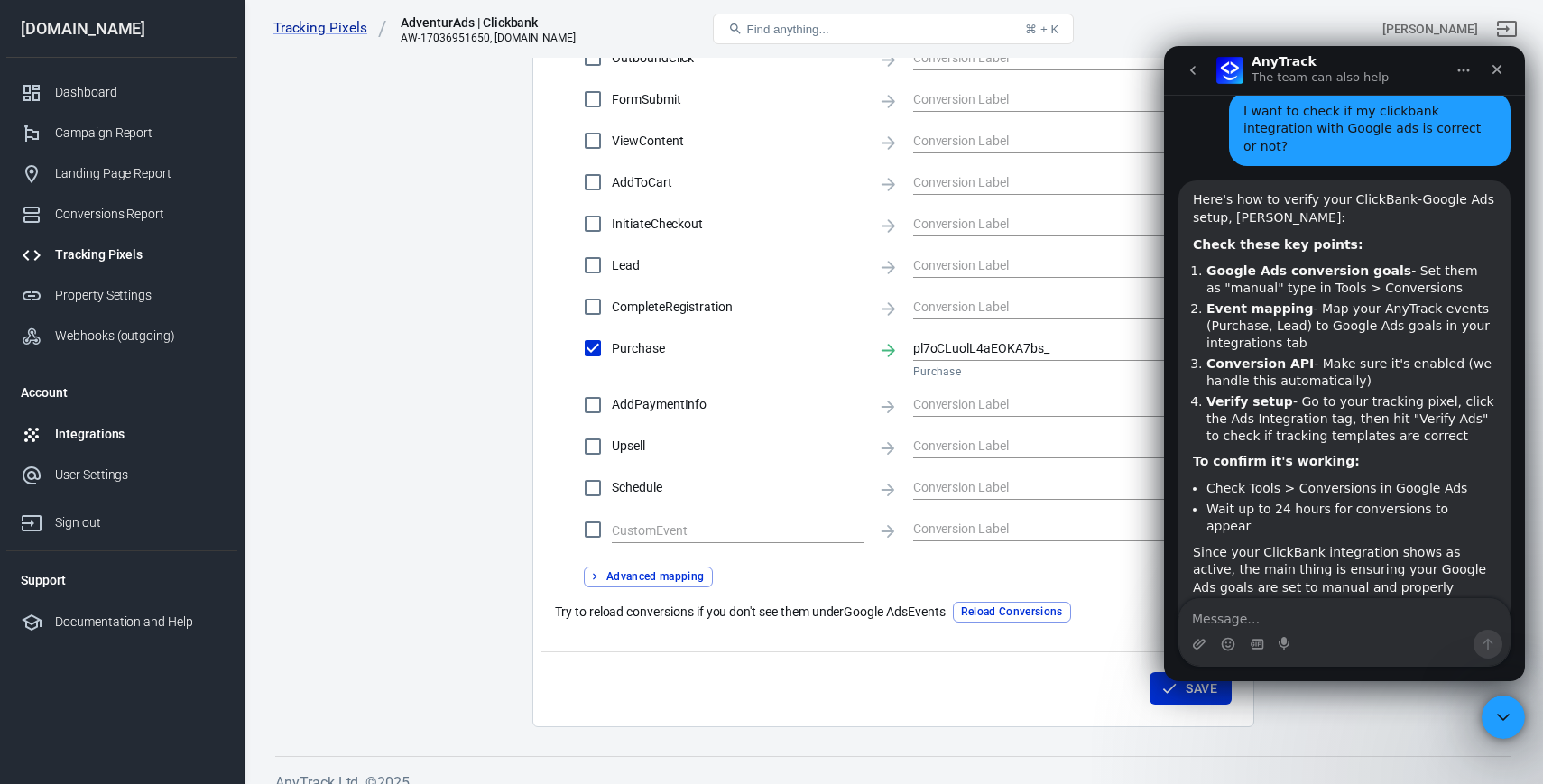
click at [148, 430] on div "Integrations" at bounding box center [138, 434] width 168 height 19
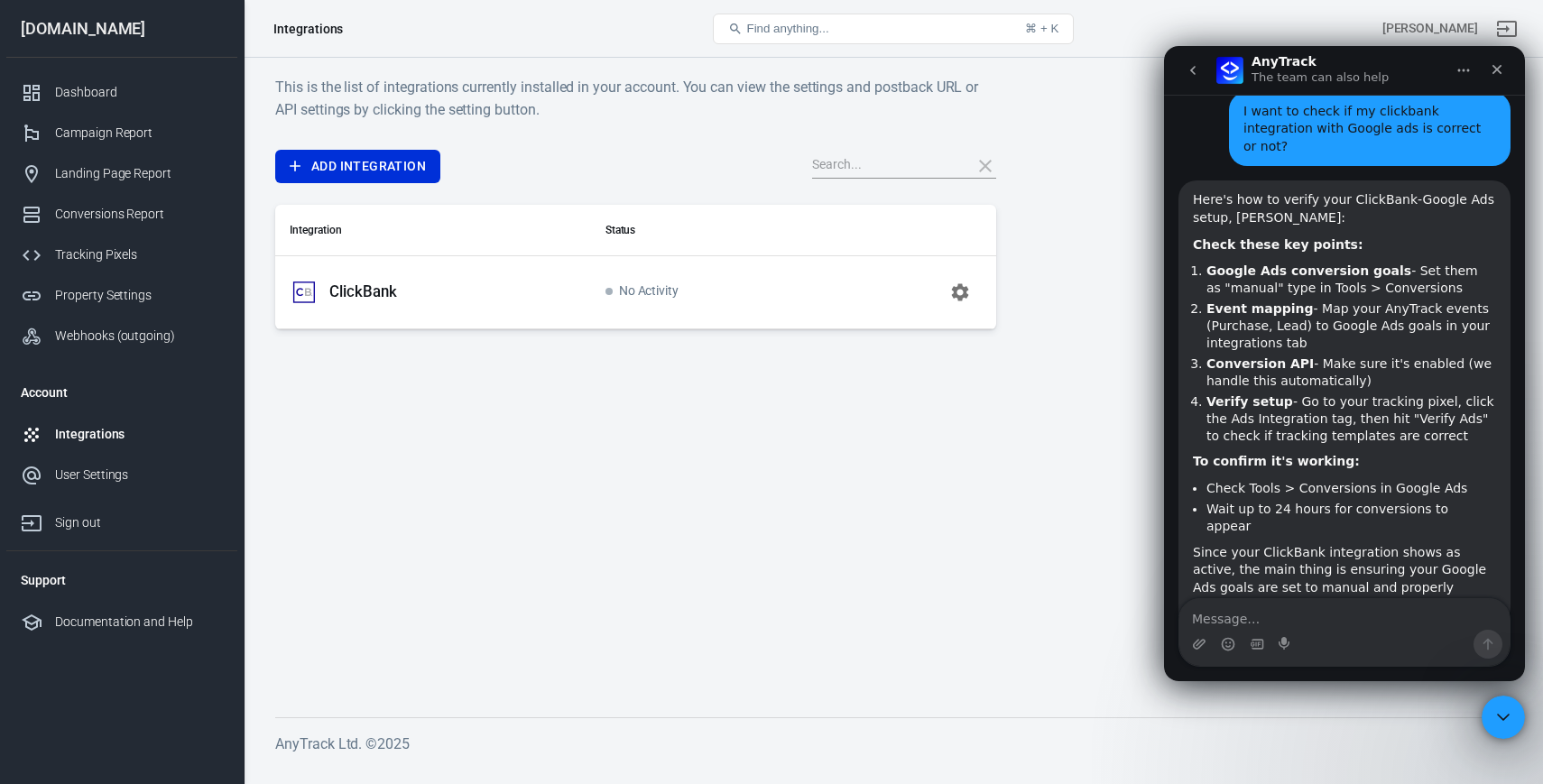
click at [609, 292] on span at bounding box center [609, 290] width 7 height 7
click at [949, 294] on icon "button" at bounding box center [960, 292] width 22 height 22
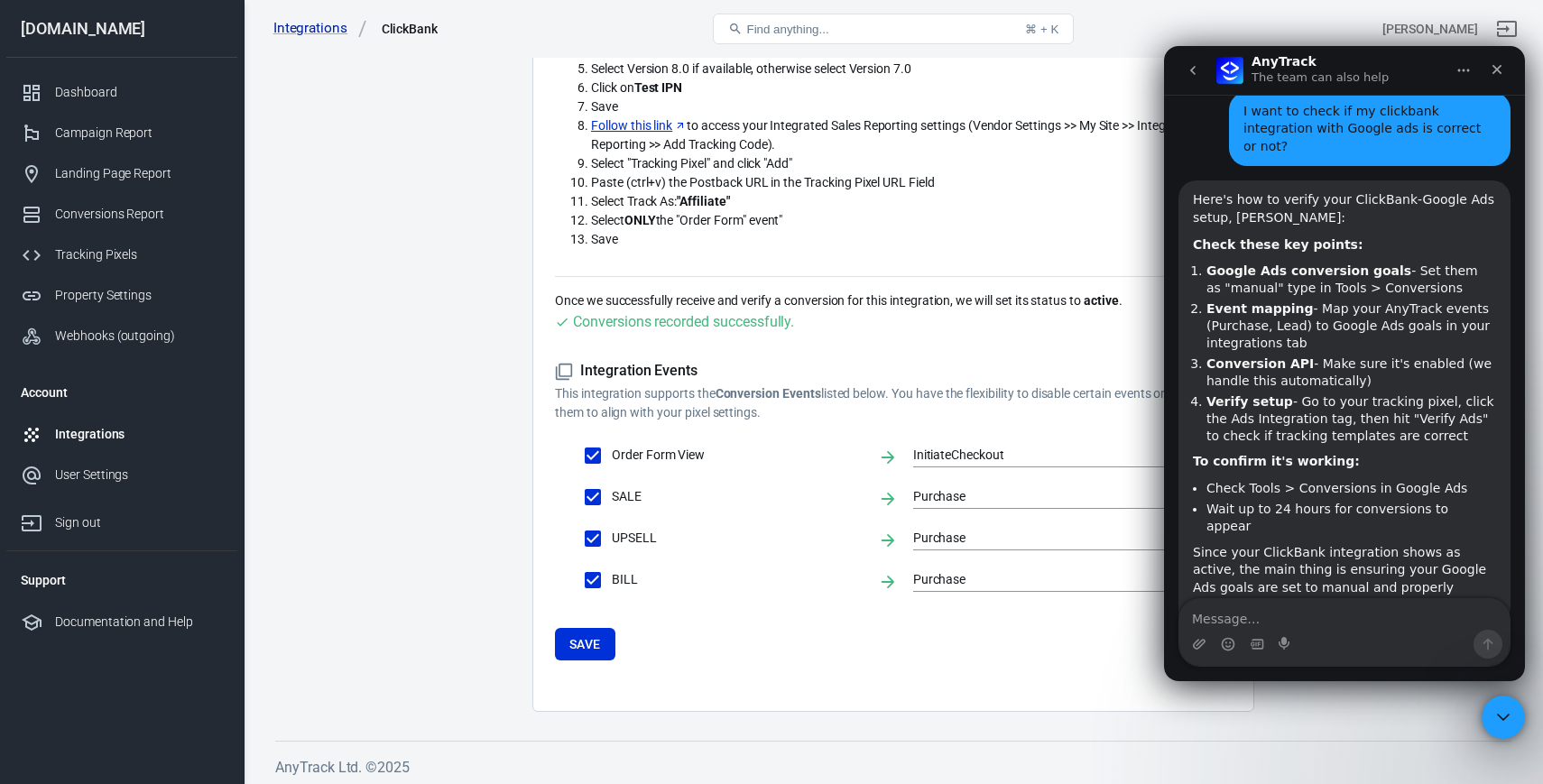
scroll to position [477, 0]
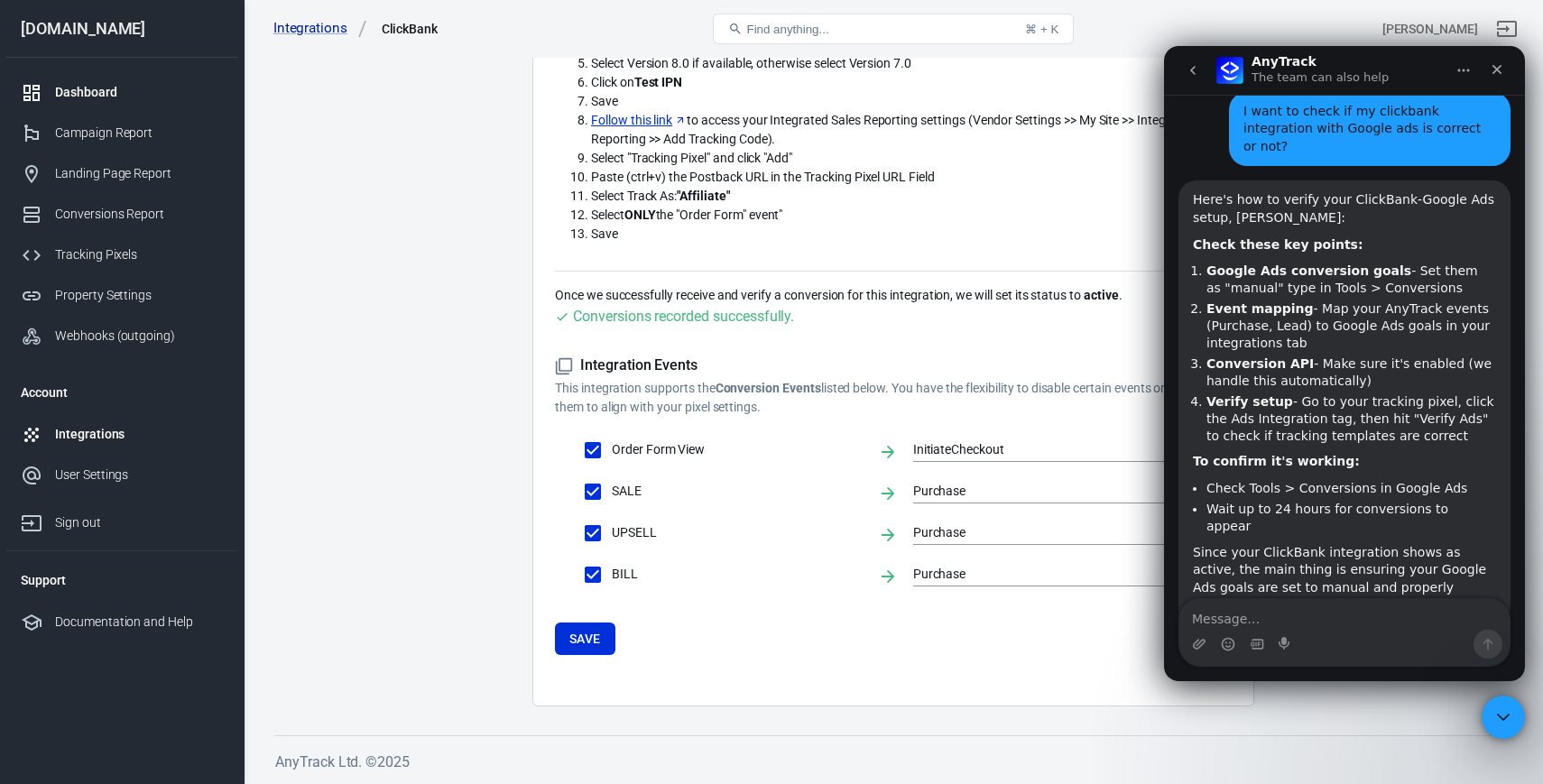
click at [142, 101] on div "Dashboard" at bounding box center [138, 92] width 168 height 19
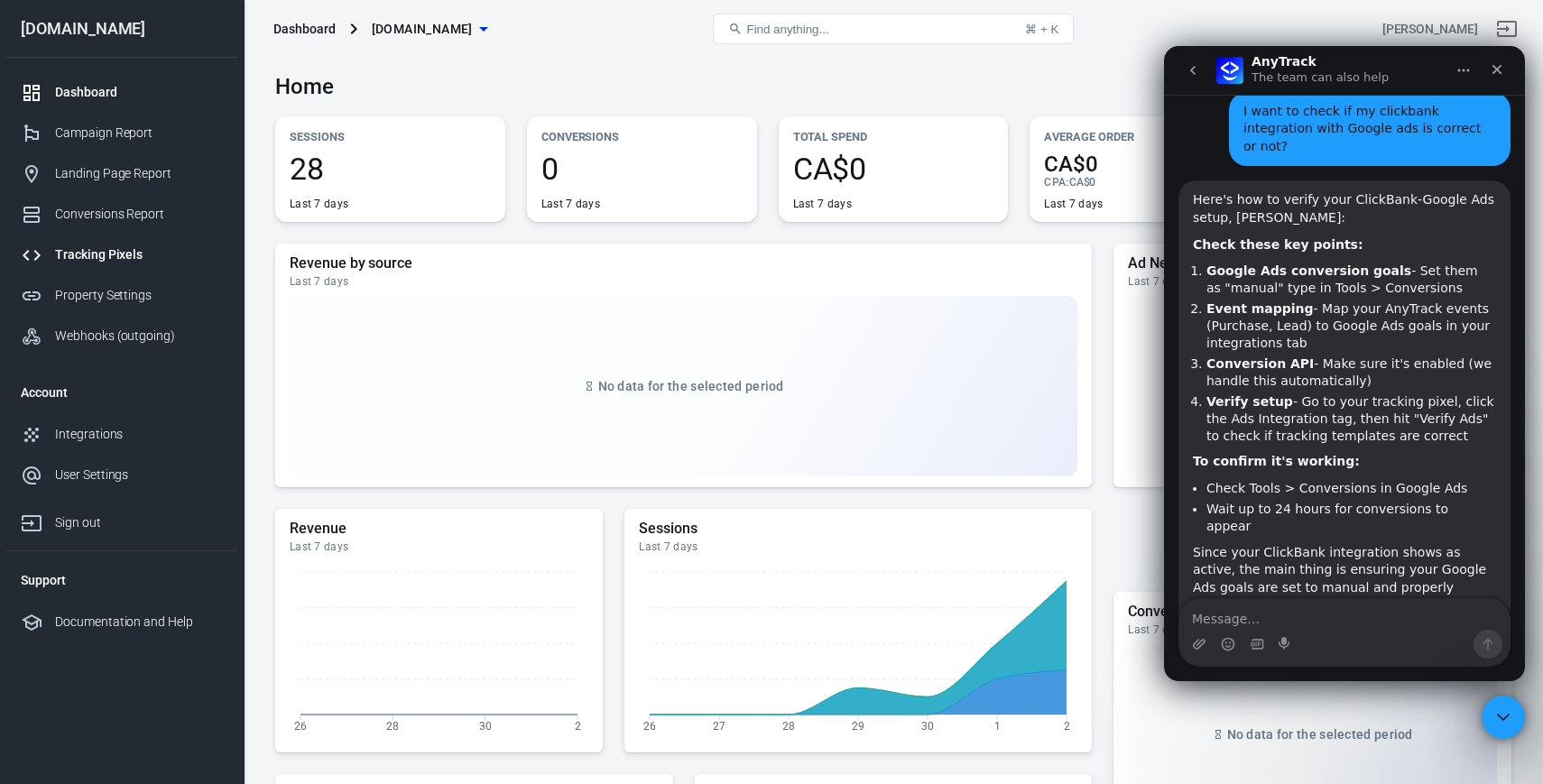
click at [137, 246] on div "Tracking Pixels" at bounding box center [138, 254] width 168 height 19
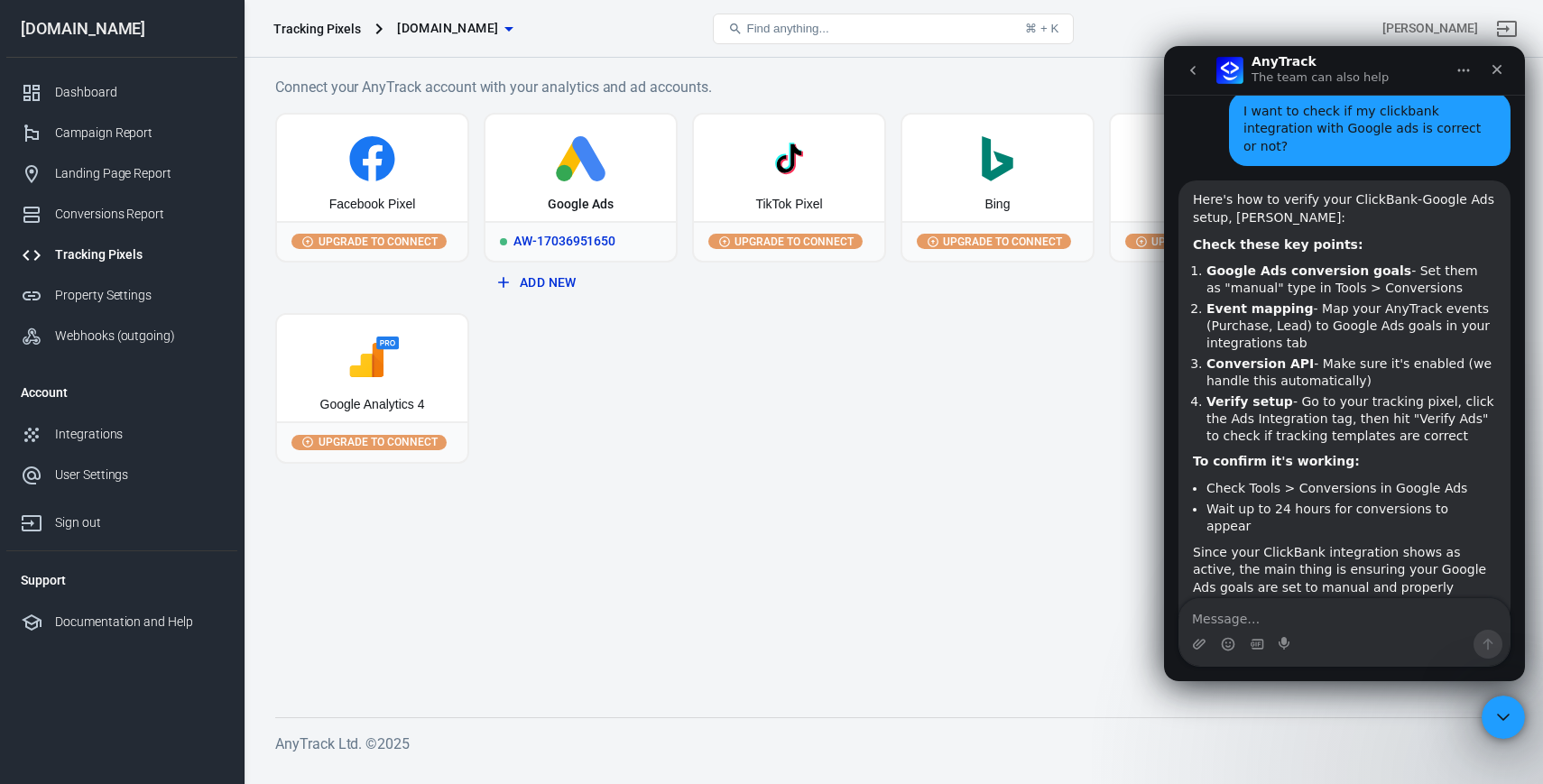
click at [622, 194] on div "Google Ads" at bounding box center [581, 168] width 190 height 106
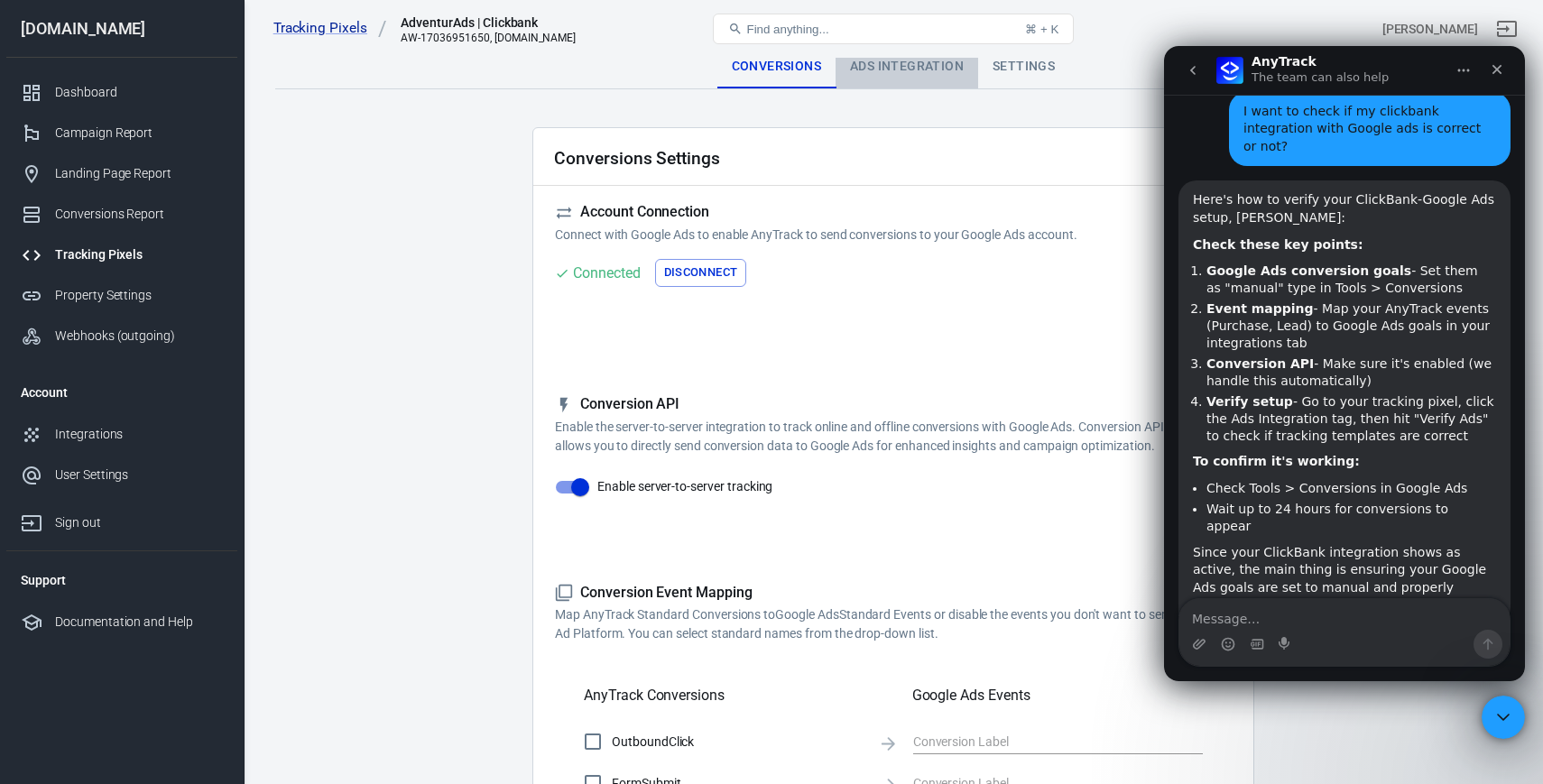
click at [927, 78] on div "Ads Integration" at bounding box center [906, 67] width 142 height 43
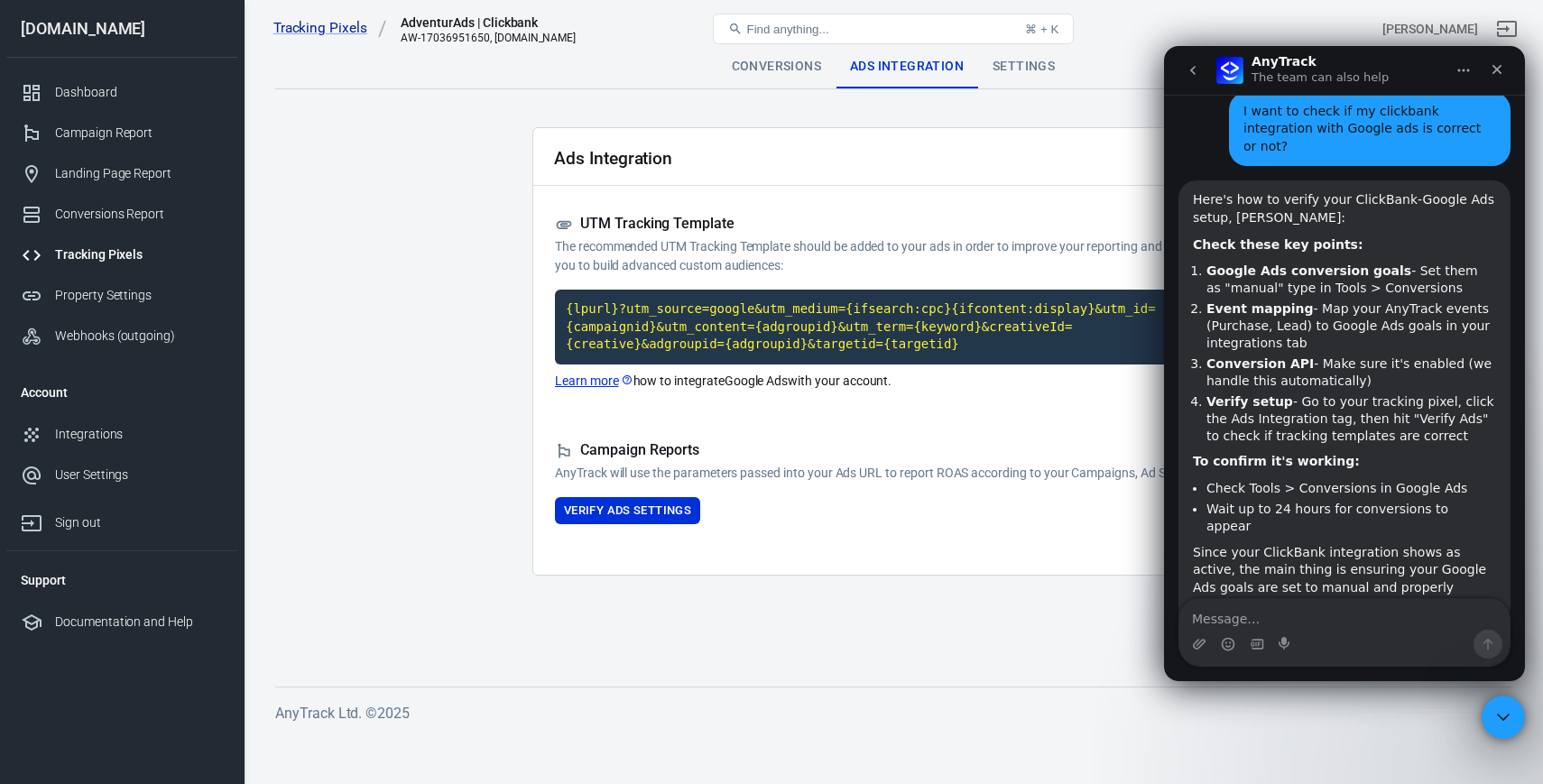
click at [1462, 73] on icon "Home" at bounding box center [1463, 70] width 15 height 15
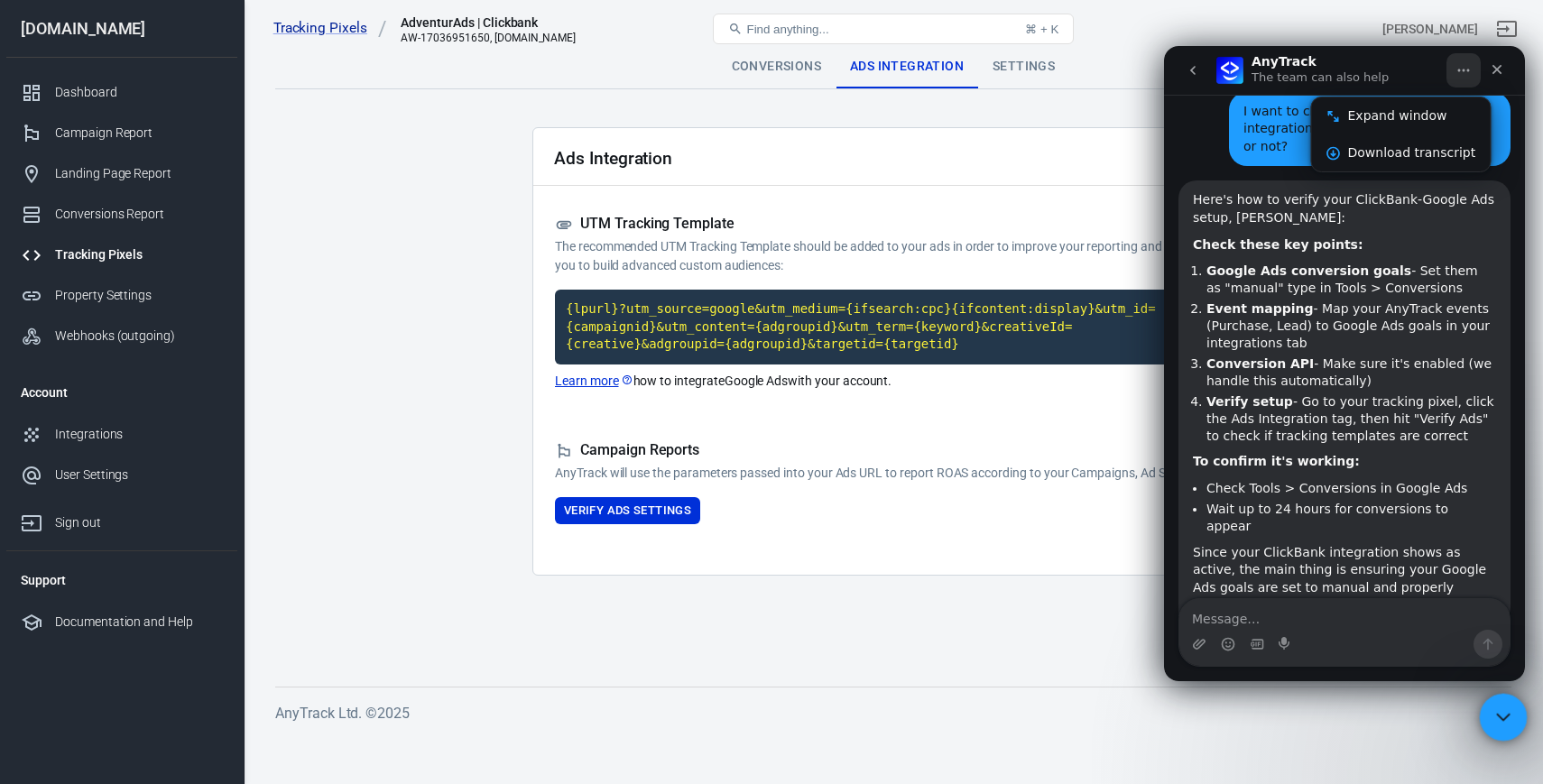
click at [1509, 721] on icon "Close Intercom Messenger" at bounding box center [1501, 714] width 22 height 22
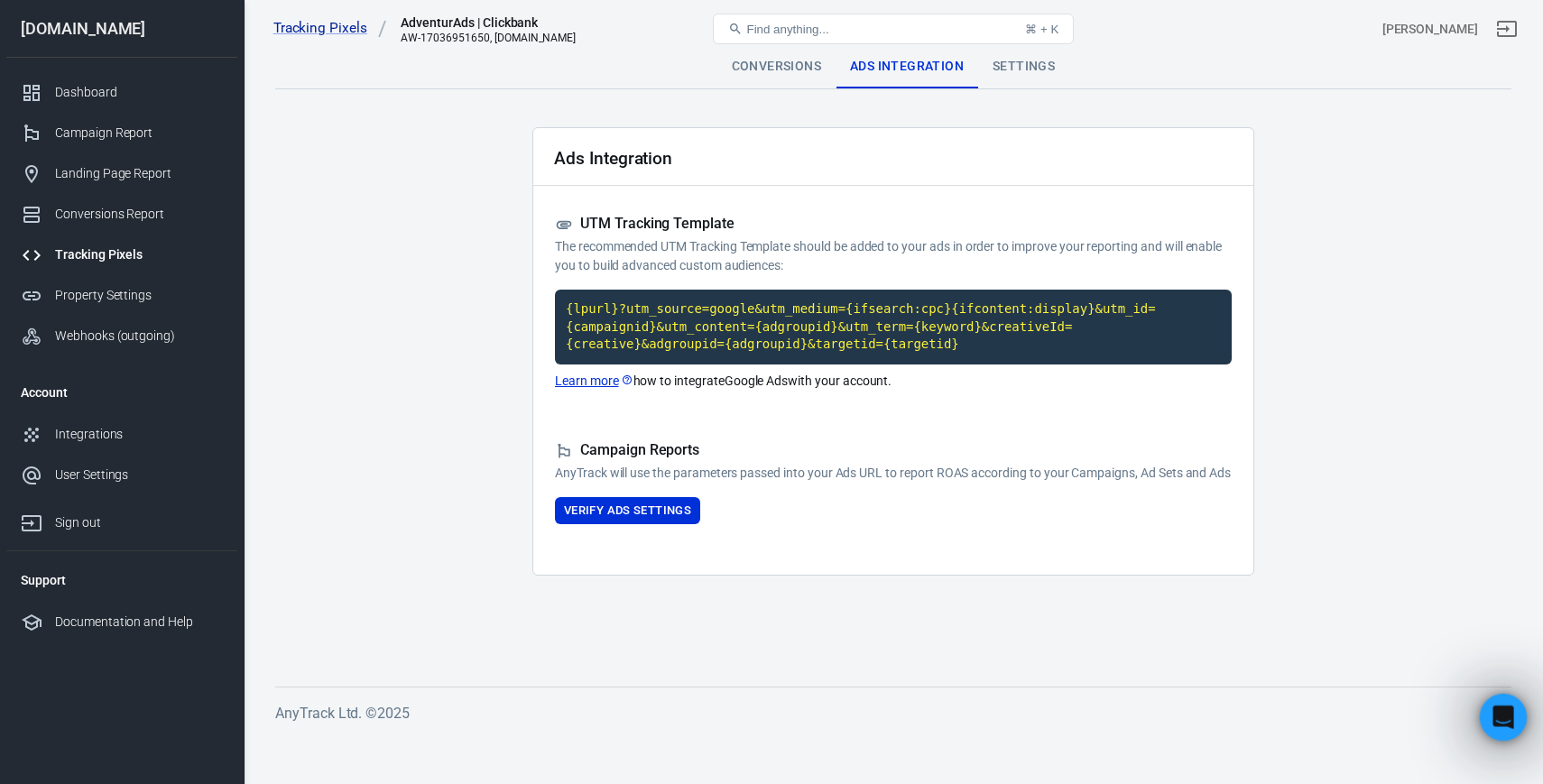
scroll to position [1317, 0]
click at [1509, 721] on div "Open Intercom Messenger" at bounding box center [1500, 714] width 60 height 60
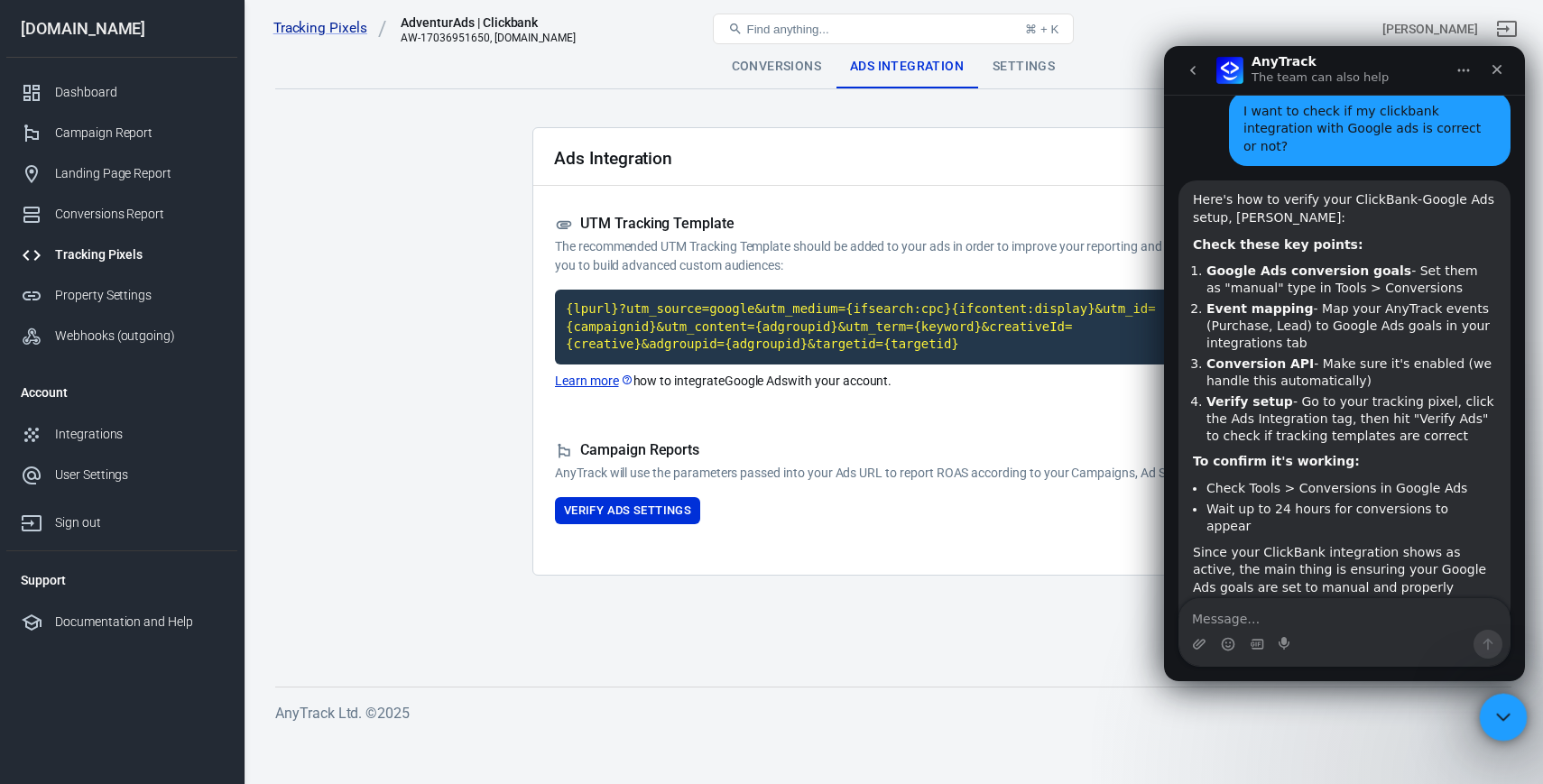
click at [1508, 720] on icon "Close Intercom Messenger" at bounding box center [1501, 714] width 22 height 22
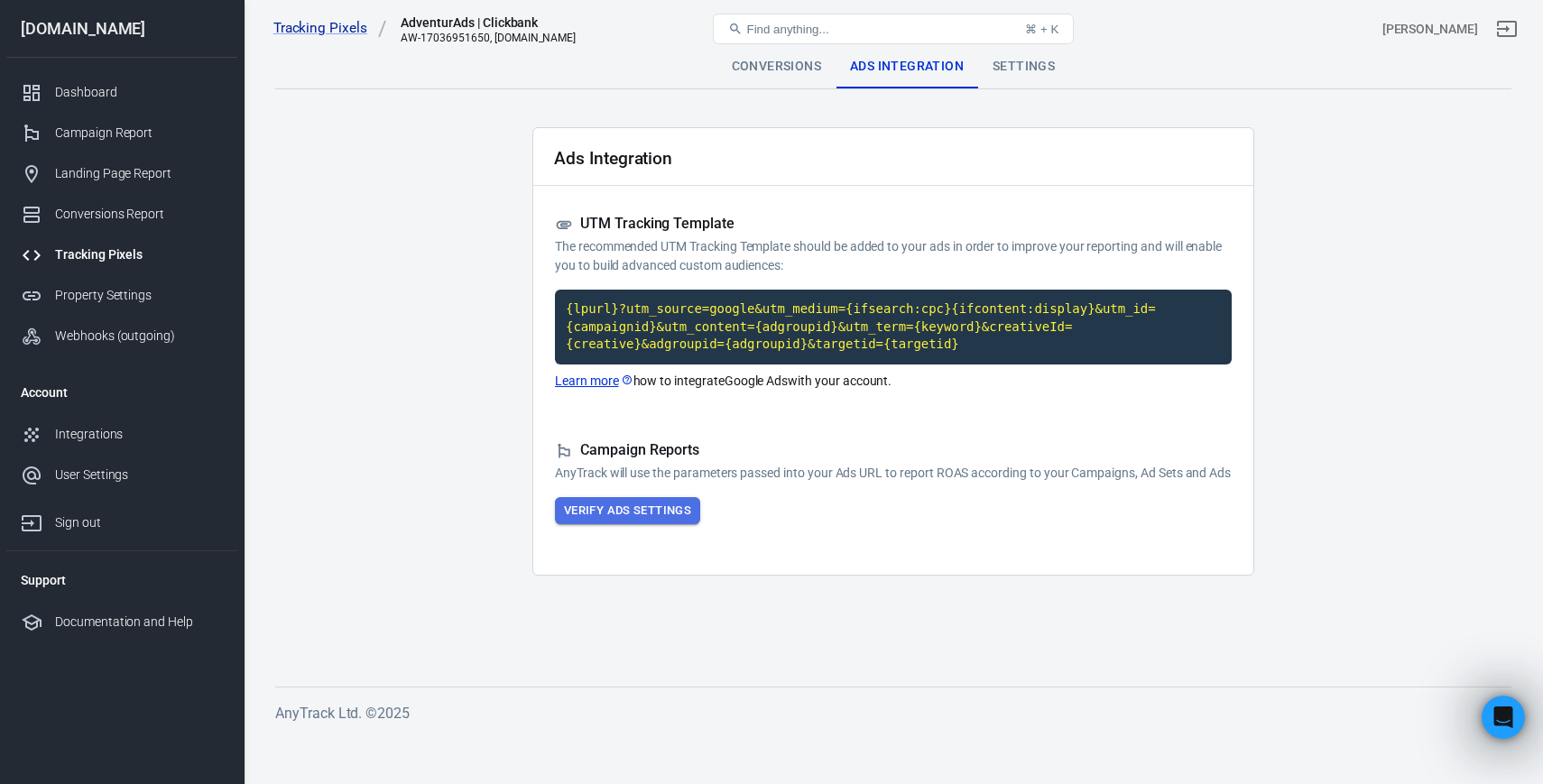
click at [690, 525] on button "Verify Ads Settings" at bounding box center [627, 510] width 145 height 27
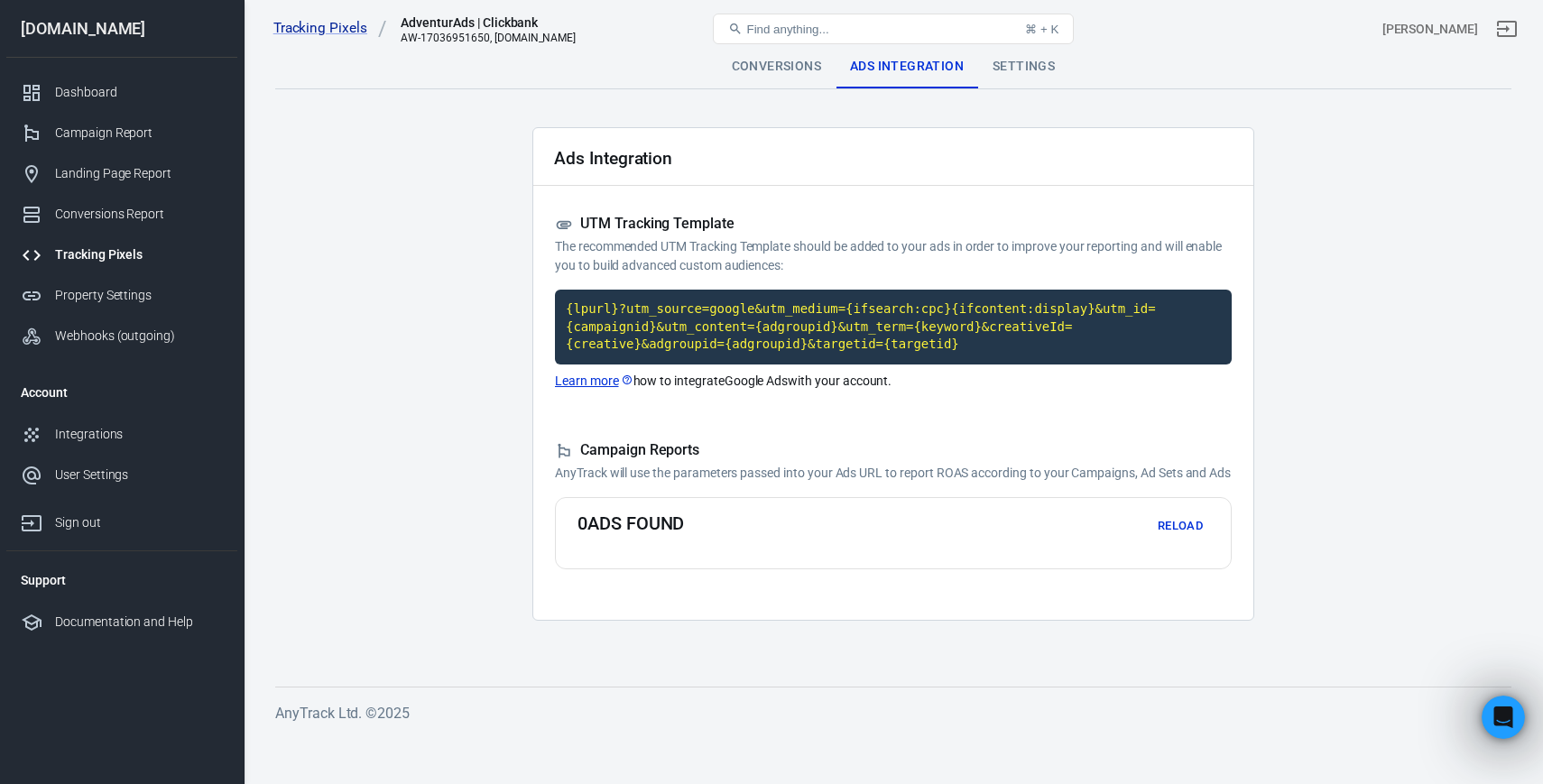
click at [1028, 70] on div "Settings" at bounding box center [1023, 67] width 91 height 43
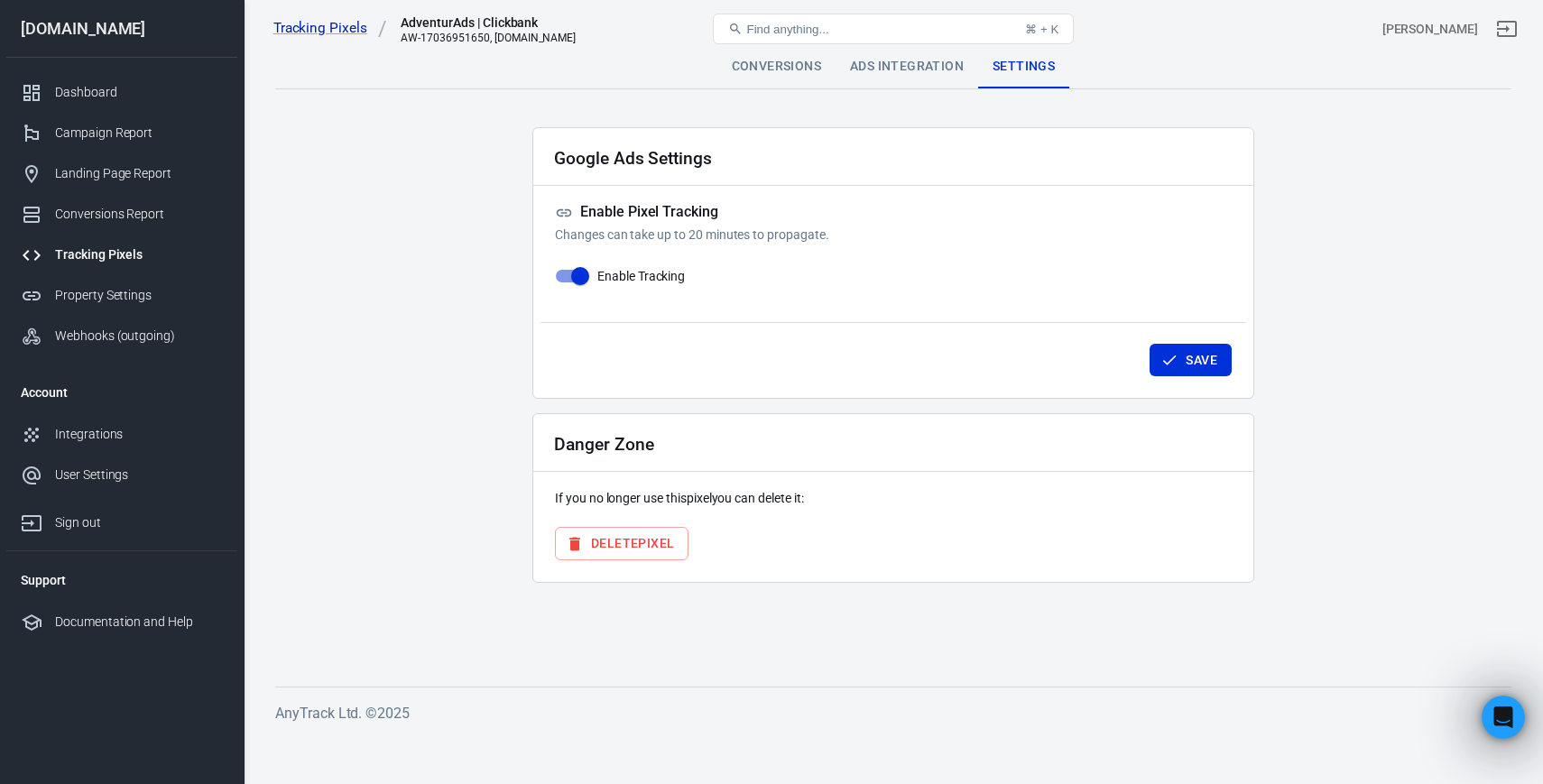
click at [966, 67] on div "Ads Integration" at bounding box center [906, 67] width 142 height 43
